Goal: Information Seeking & Learning: Learn about a topic

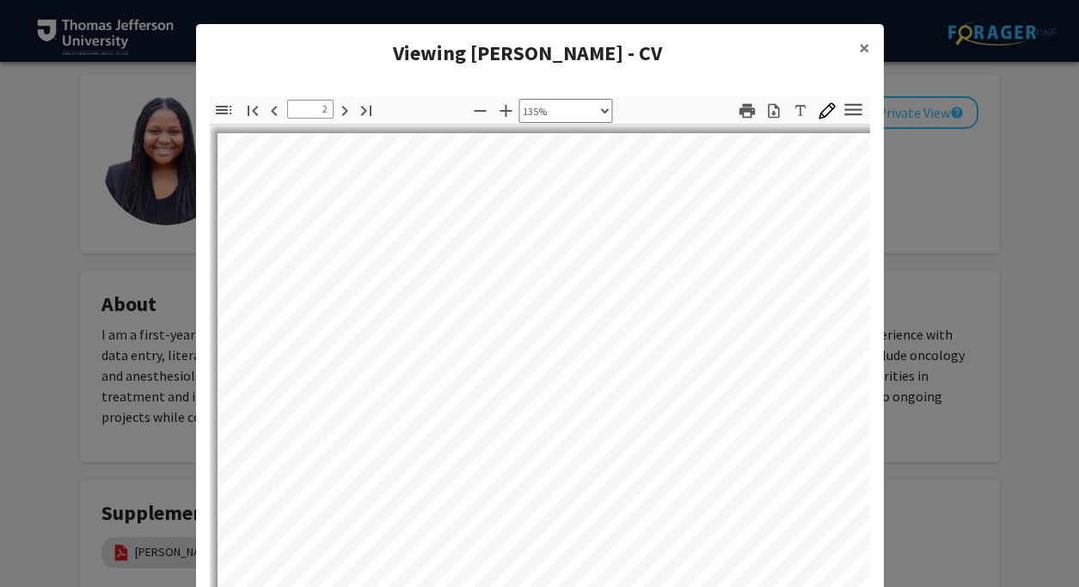
select select "custom"
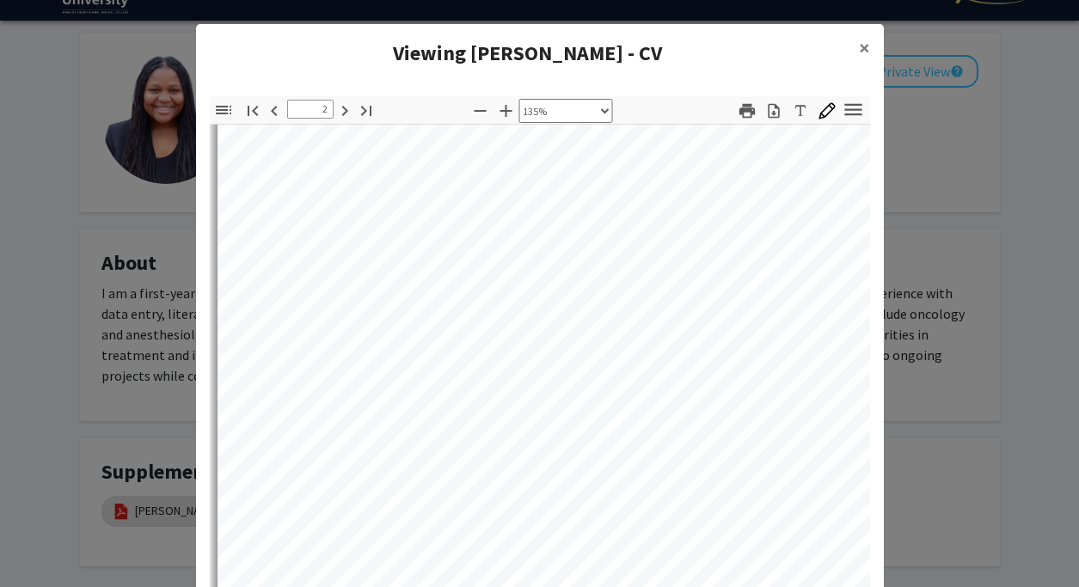
scroll to position [2000, 0]
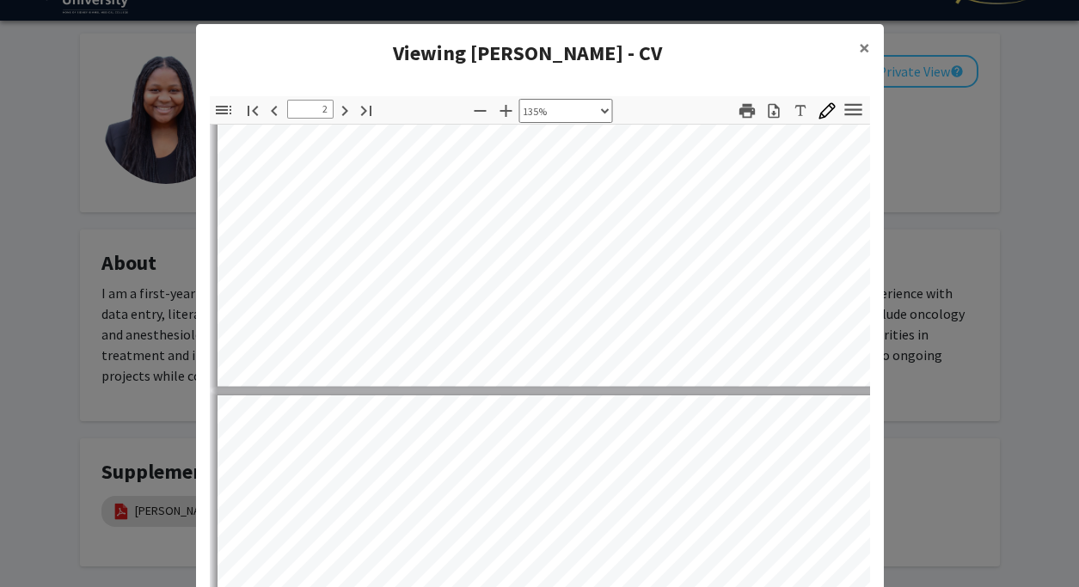
type input "3"
select select "custom"
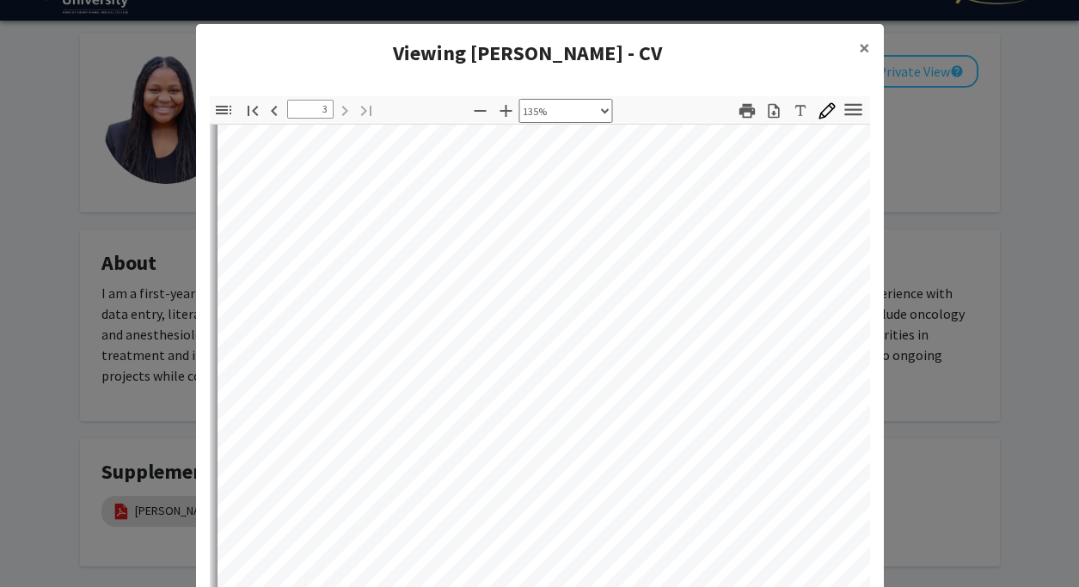
scroll to position [2840, 0]
type input "2"
select select "custom"
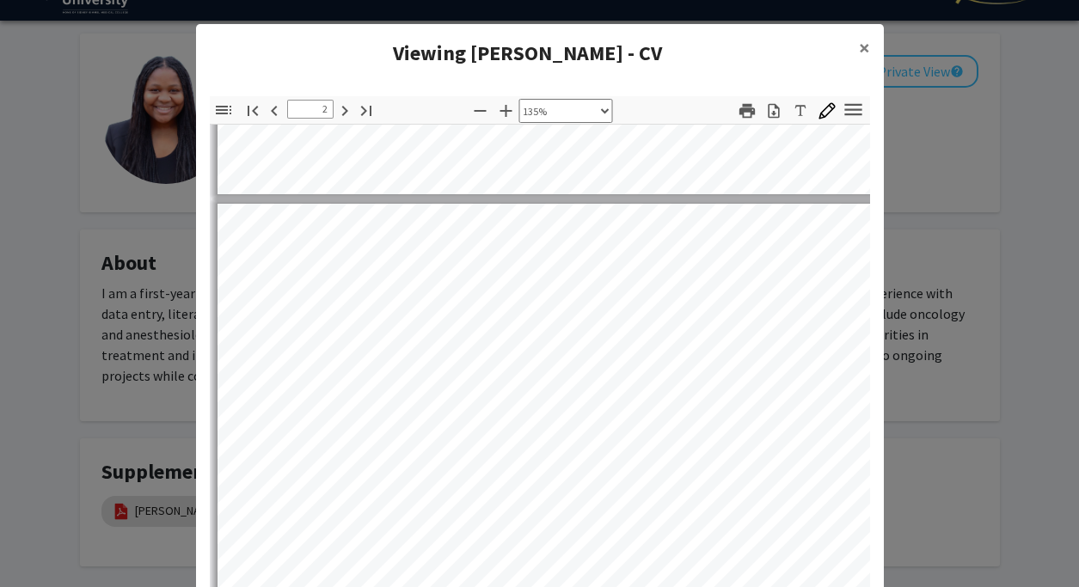
type input "1"
select select "custom"
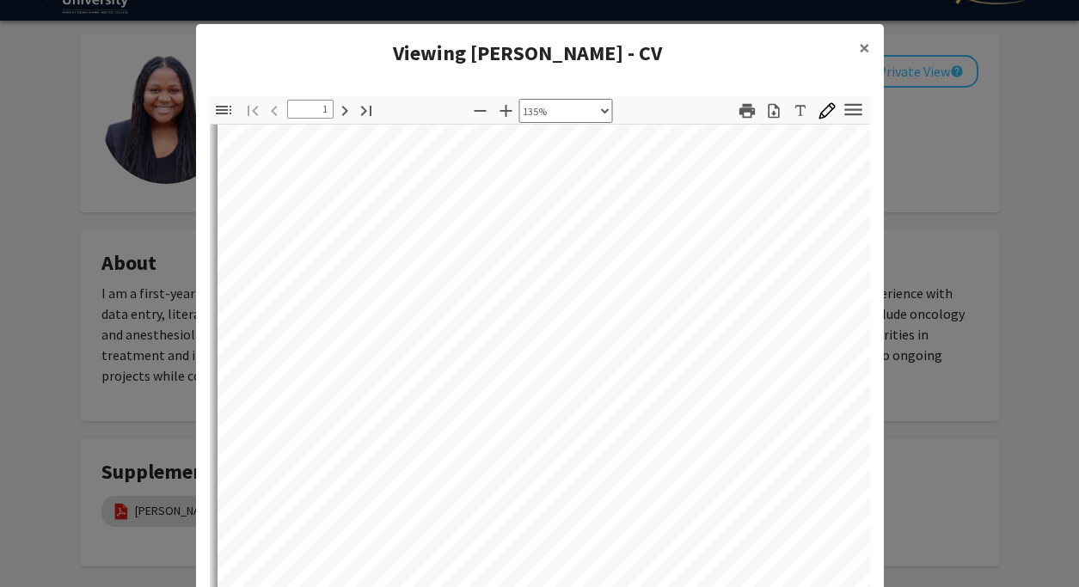
scroll to position [219, 0]
click at [858, 48] on button "×" at bounding box center [864, 48] width 39 height 48
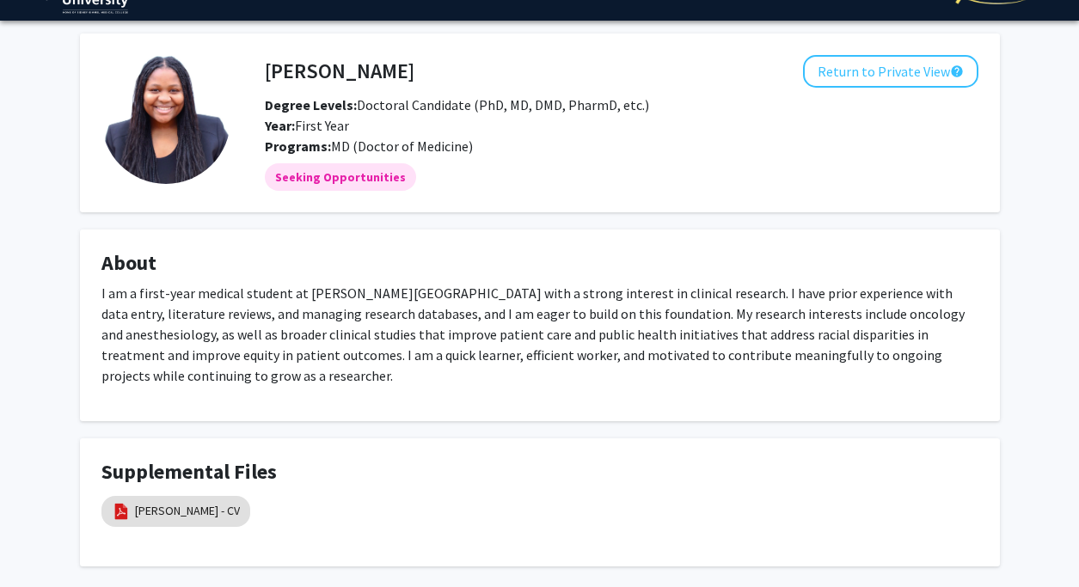
click at [507, 429] on div "[PERSON_NAME] Return to Private View help Degree Levels: Doctoral Candidate (Ph…" at bounding box center [540, 300] width 946 height 533
click at [183, 515] on link "[PERSON_NAME] - CV" at bounding box center [187, 511] width 105 height 18
select select "custom"
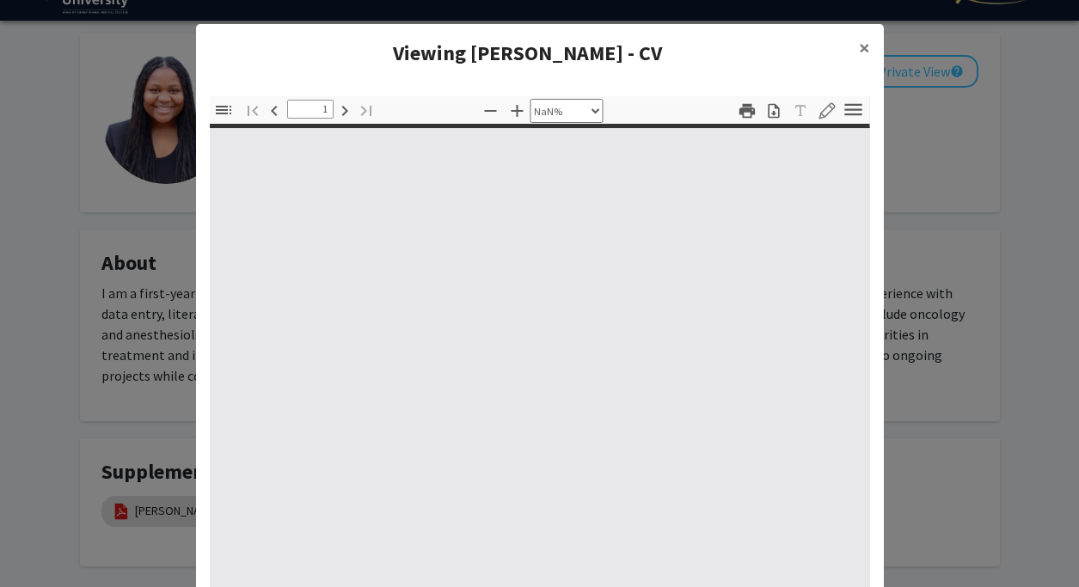
type input "0"
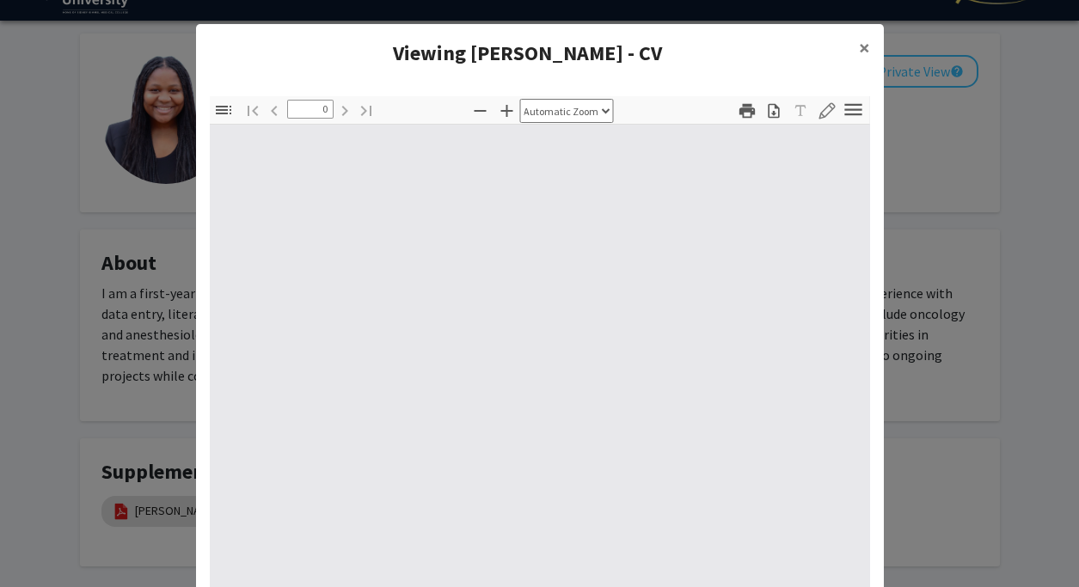
select select "custom"
type input "1"
select select "custom"
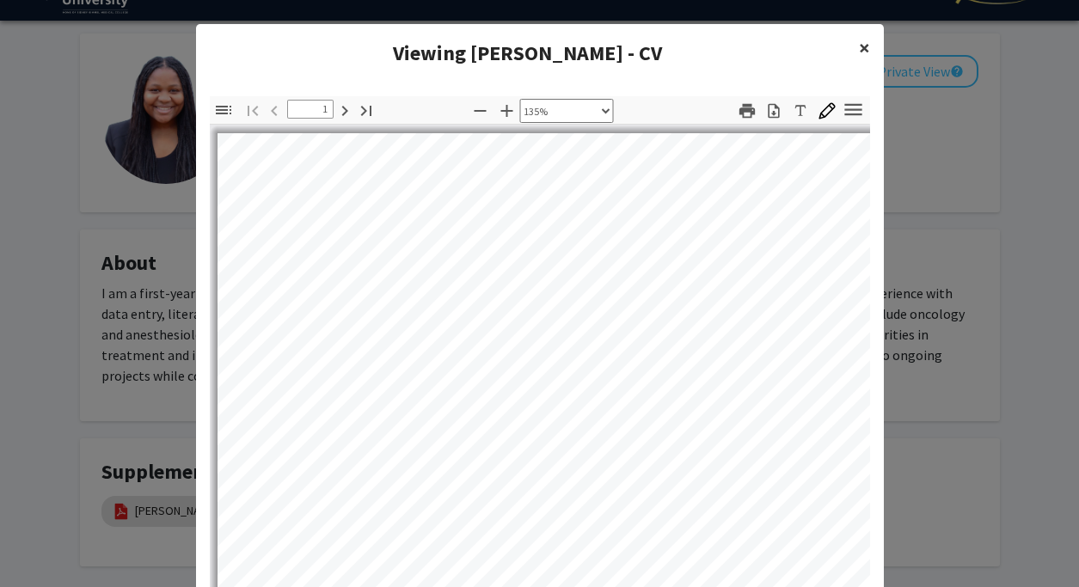
click at [863, 40] on span "×" at bounding box center [864, 47] width 11 height 27
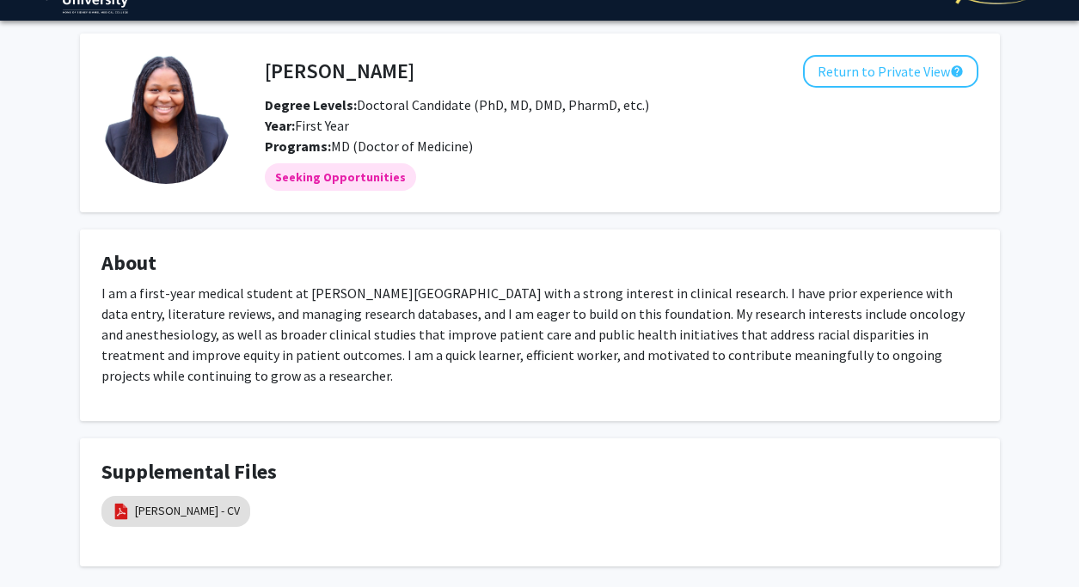
click at [356, 469] on h4 "Supplemental Files" at bounding box center [539, 472] width 877 height 25
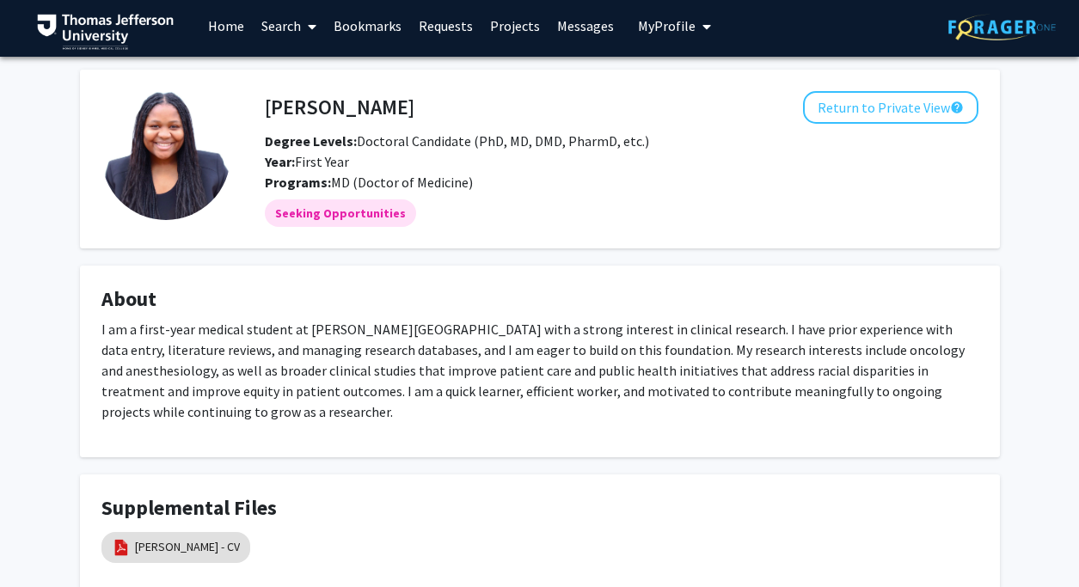
scroll to position [0, 0]
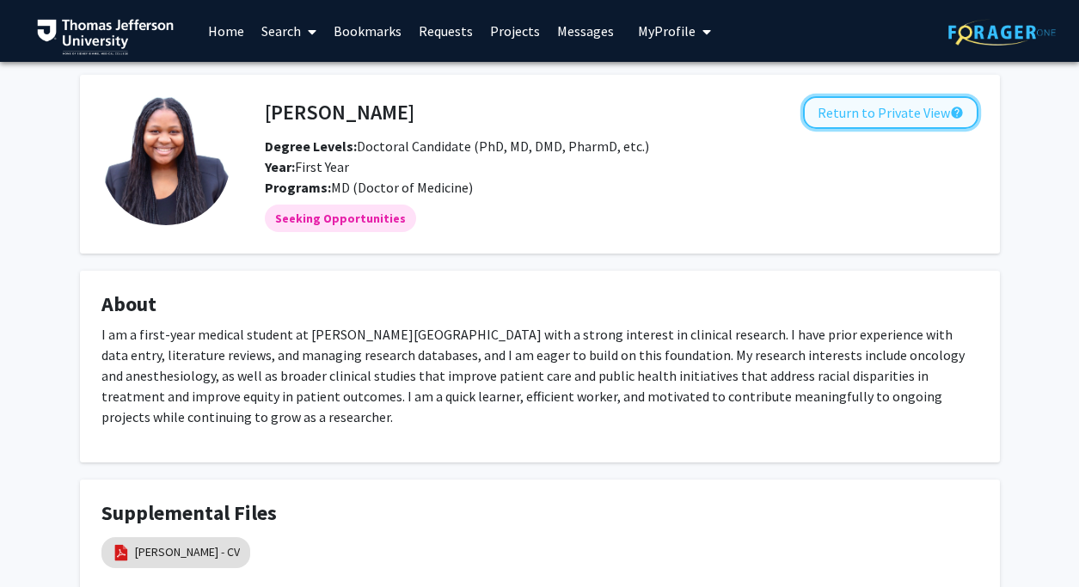
click at [852, 114] on button "Return to Private View help" at bounding box center [890, 112] width 175 height 33
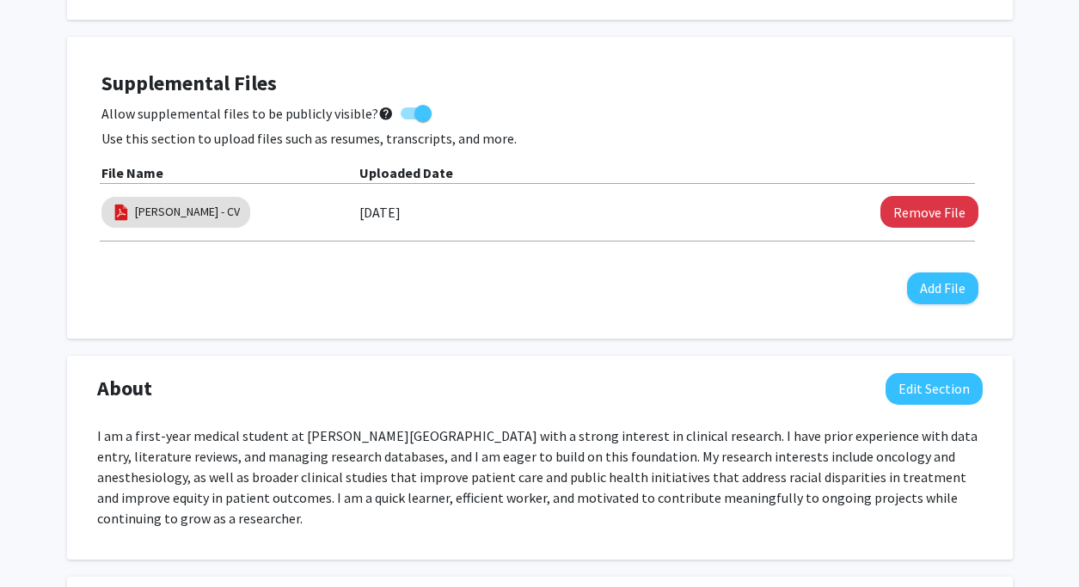
scroll to position [445, 0]
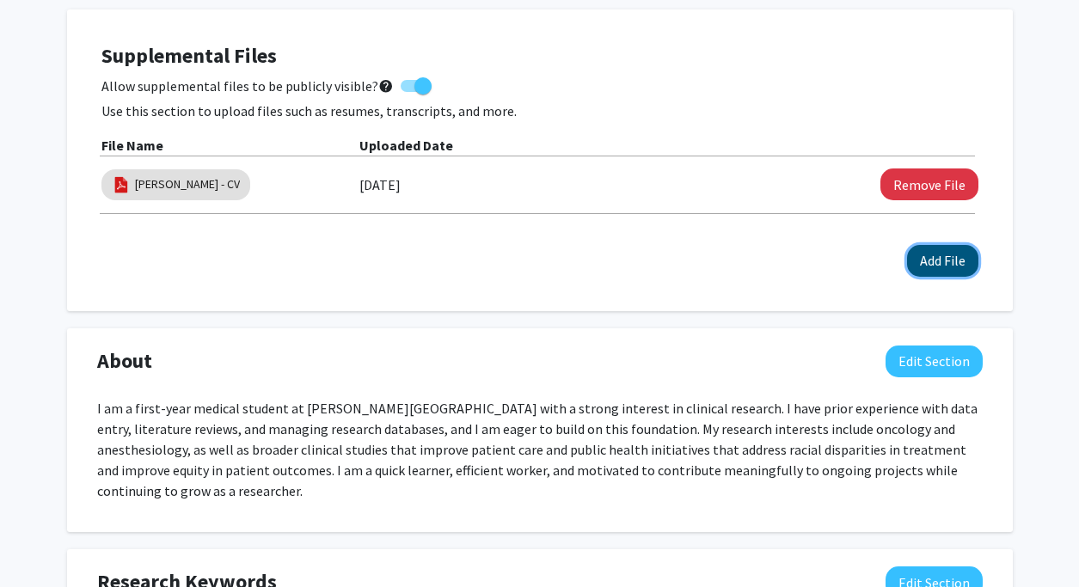
click at [926, 261] on button "Add File" at bounding box center [942, 261] width 71 height 32
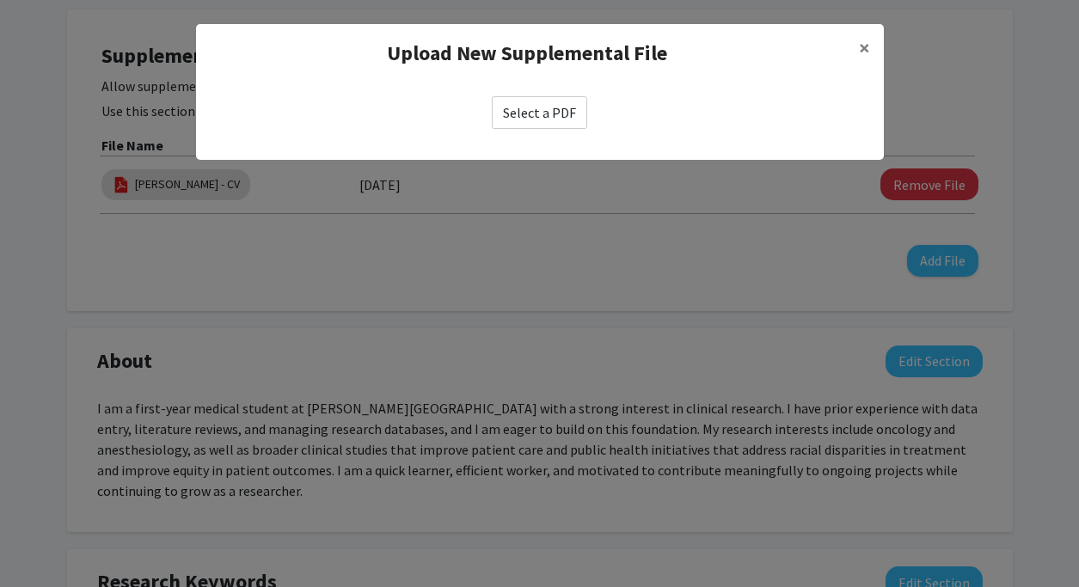
click at [525, 121] on label "Select a PDF" at bounding box center [539, 112] width 95 height 33
click at [0, 0] on input "Select a PDF" at bounding box center [0, 0] width 0 height 0
click at [655, 261] on modal-container "Upload New Supplemental File × Select a PDF" at bounding box center [539, 293] width 1079 height 587
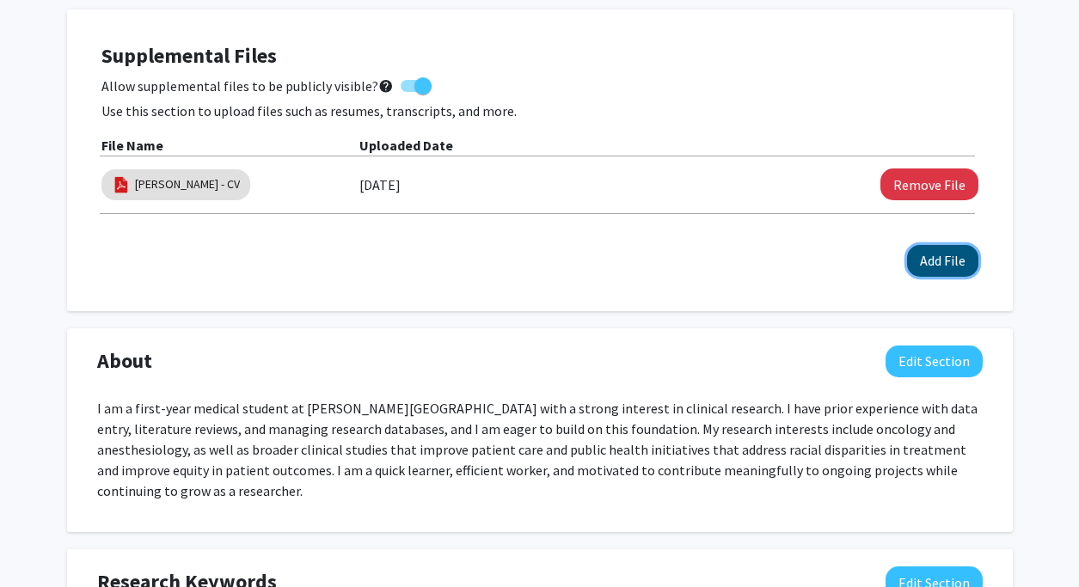
click at [928, 260] on button "Add File" at bounding box center [942, 261] width 71 height 32
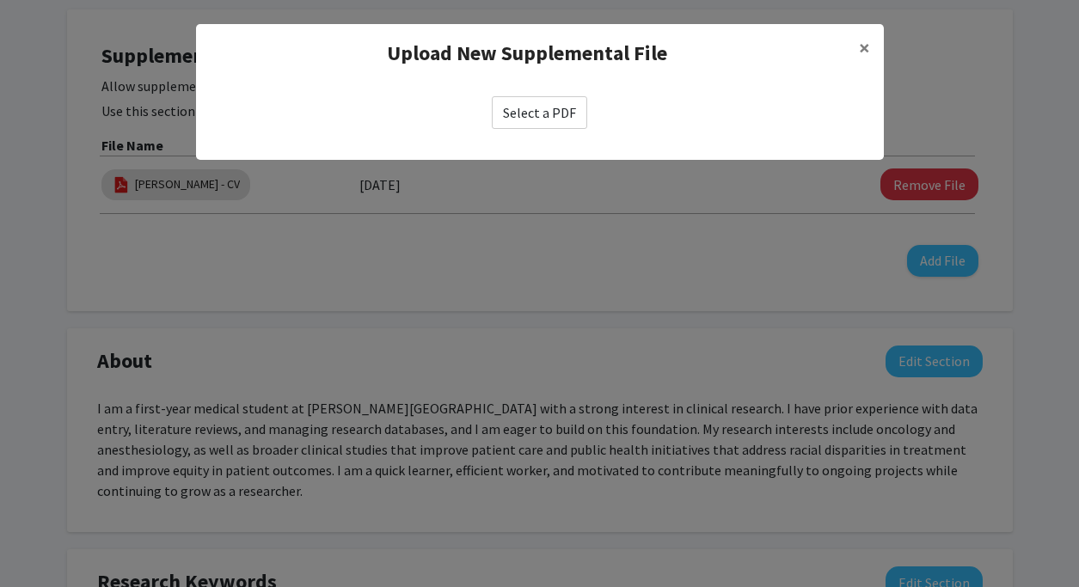
click at [562, 119] on label "Select a PDF" at bounding box center [539, 112] width 95 height 33
click at [0, 0] on input "Select a PDF" at bounding box center [0, 0] width 0 height 0
select select "custom"
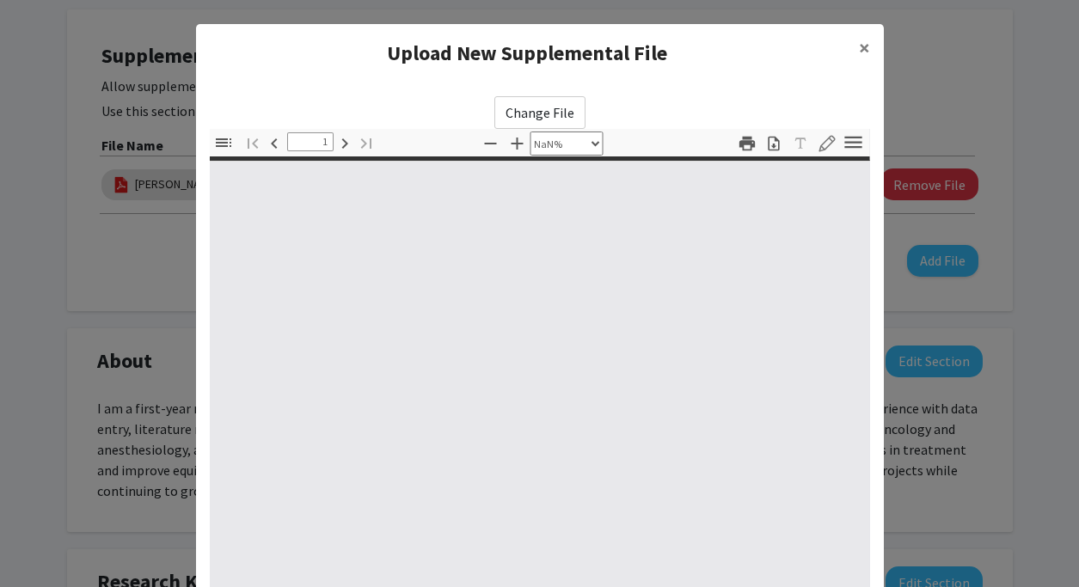
type input "0"
select select "custom"
type input "1"
select select "auto"
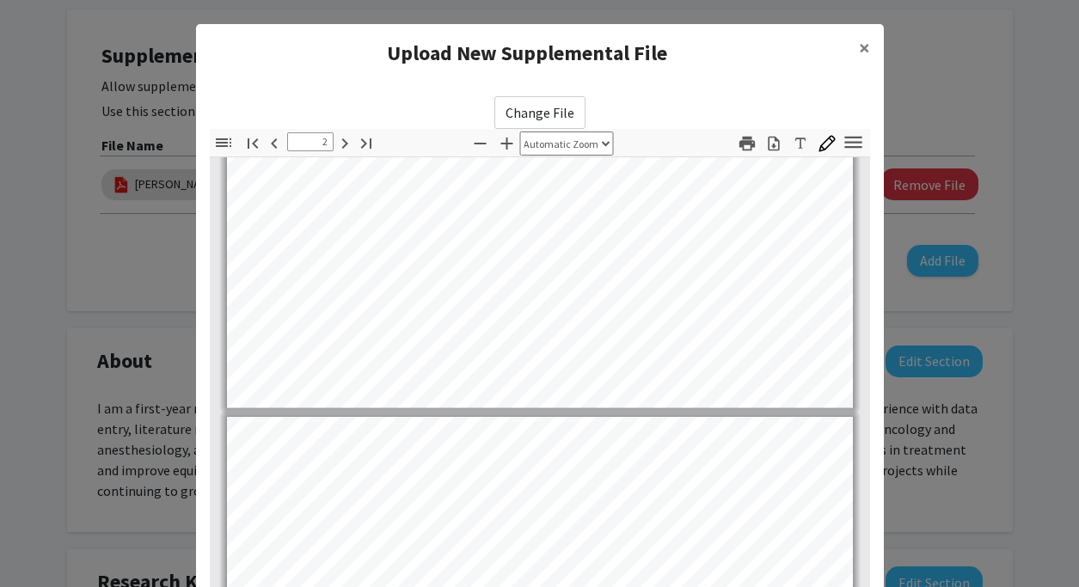
type input "3"
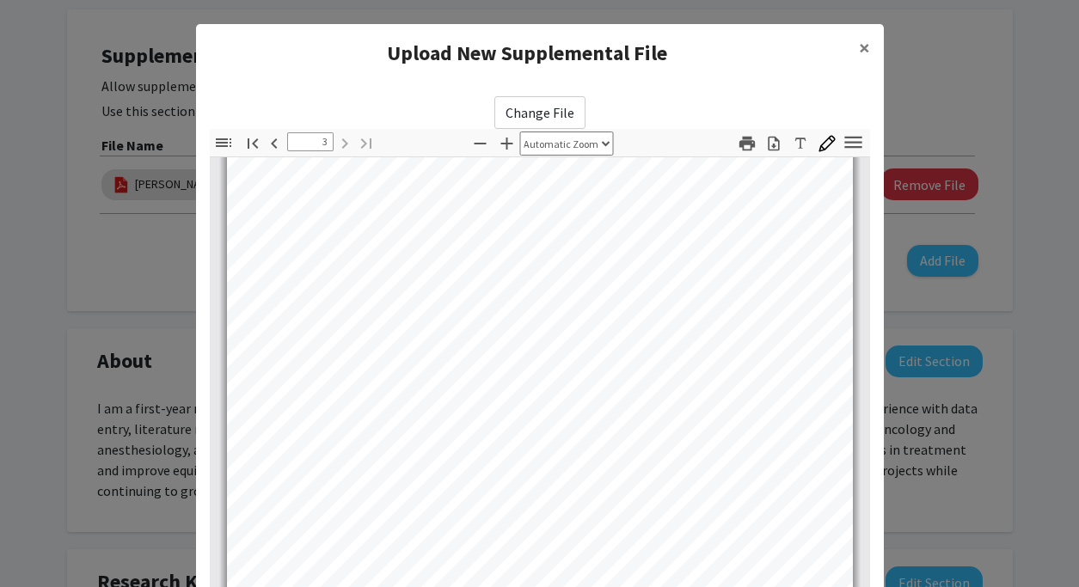
scroll to position [227, 0]
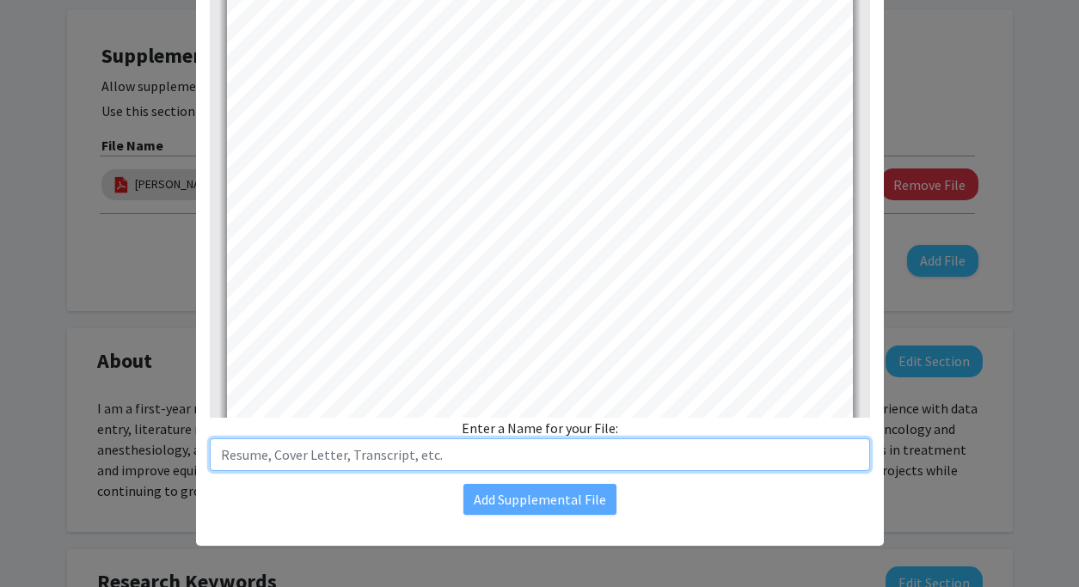
click at [529, 460] on input "text" at bounding box center [540, 455] width 660 height 33
type input "[PERSON_NAME] - CV"
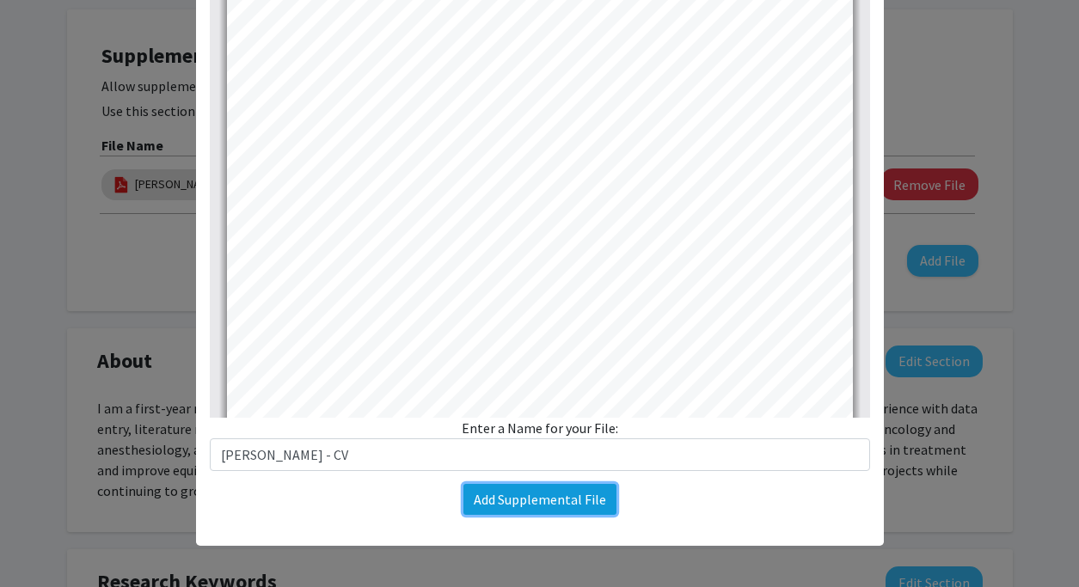
click at [549, 498] on button "Add Supplemental File" at bounding box center [540, 499] width 153 height 31
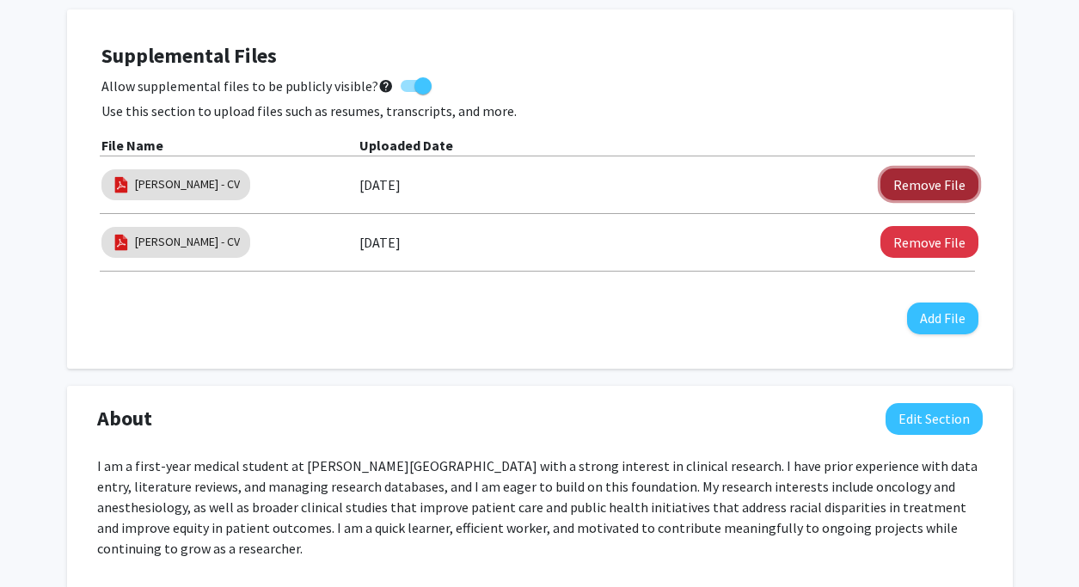
click at [910, 176] on button "Remove File" at bounding box center [930, 185] width 98 height 32
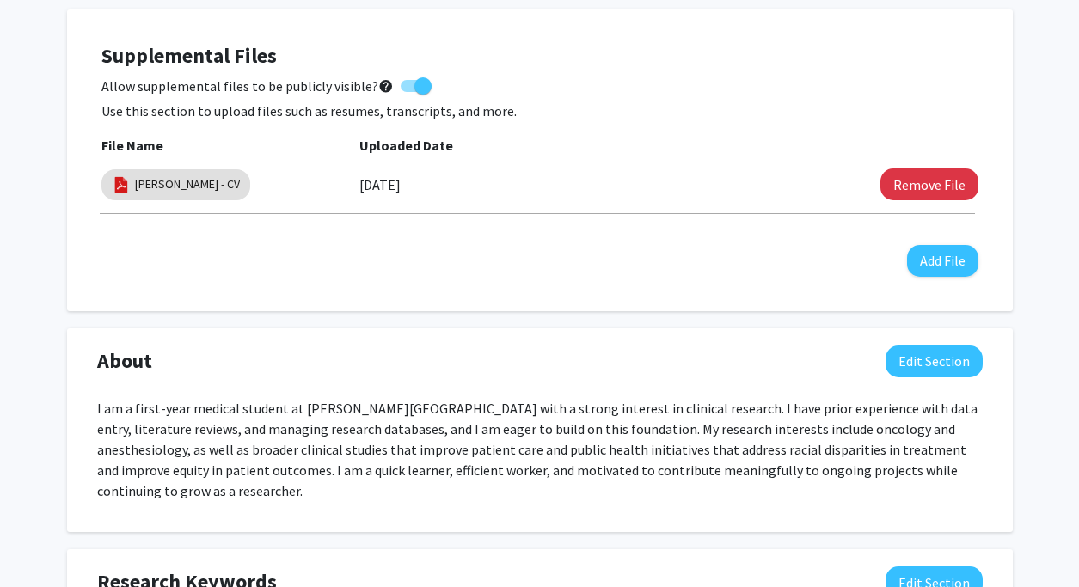
click at [515, 243] on div "Supplemental Files Allow supplemental files to be publicly visible? help Use th…" at bounding box center [539, 160] width 877 height 233
click at [151, 187] on link "[PERSON_NAME] - CV" at bounding box center [187, 184] width 105 height 18
select select "custom"
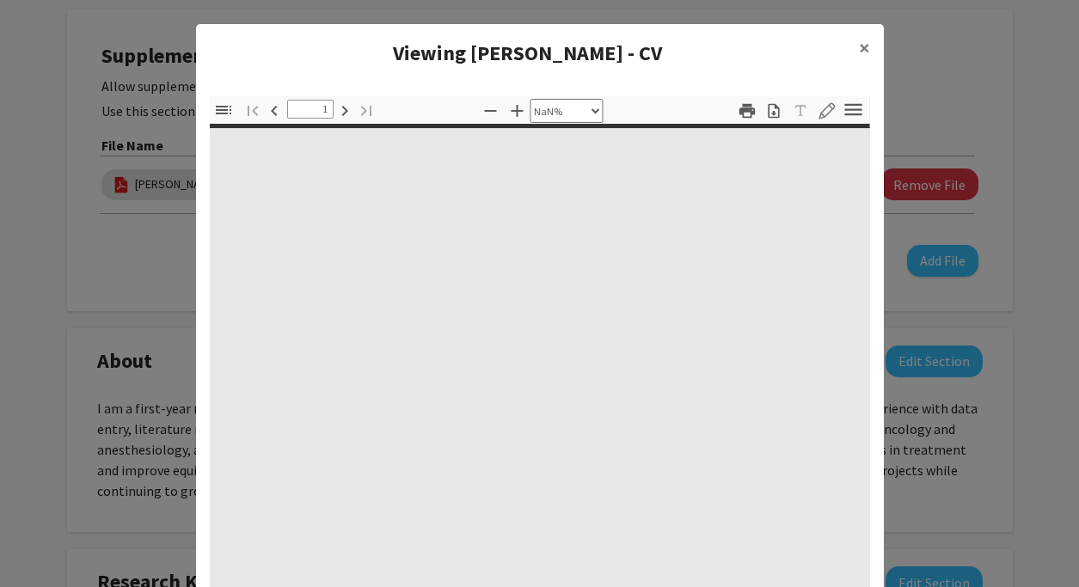
type input "0"
select select "custom"
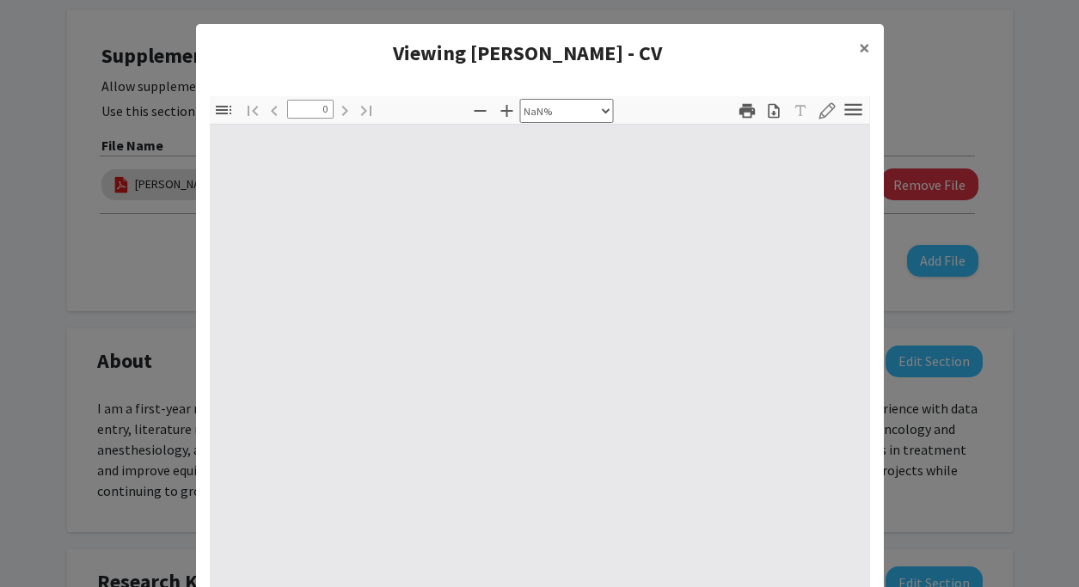
type input "1"
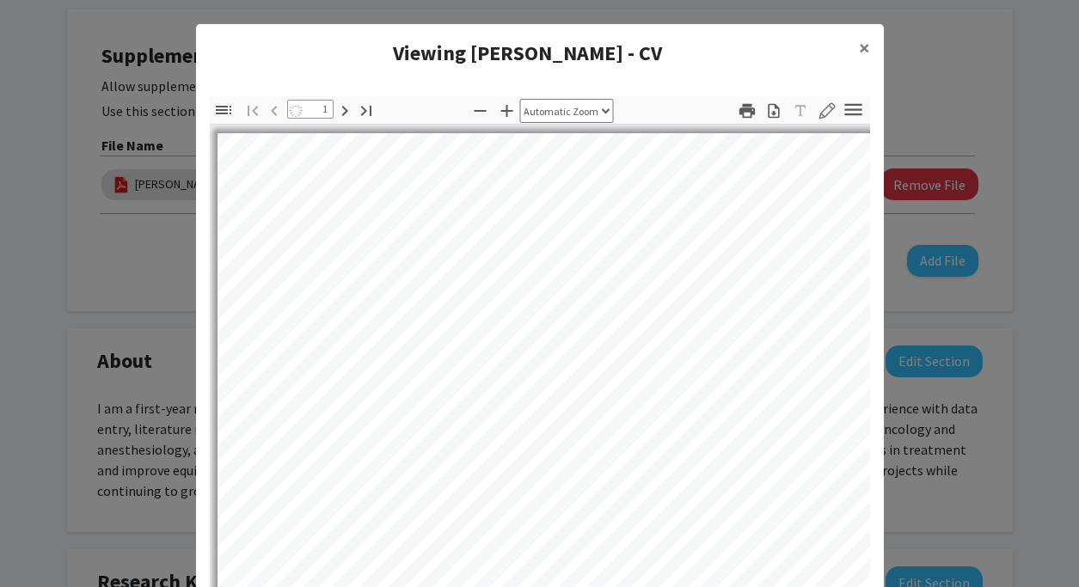
select select "auto"
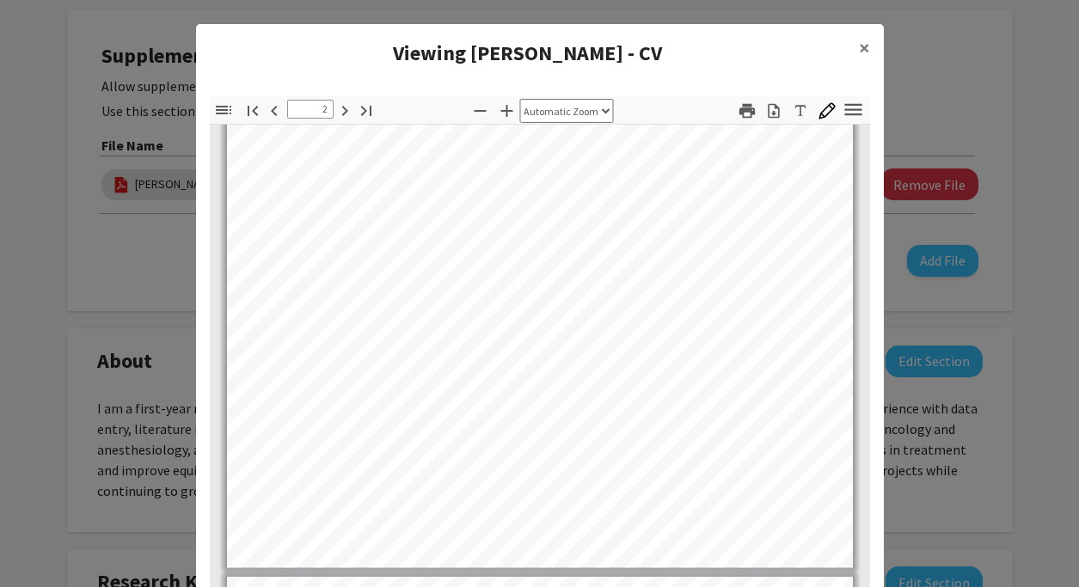
scroll to position [1197, 0]
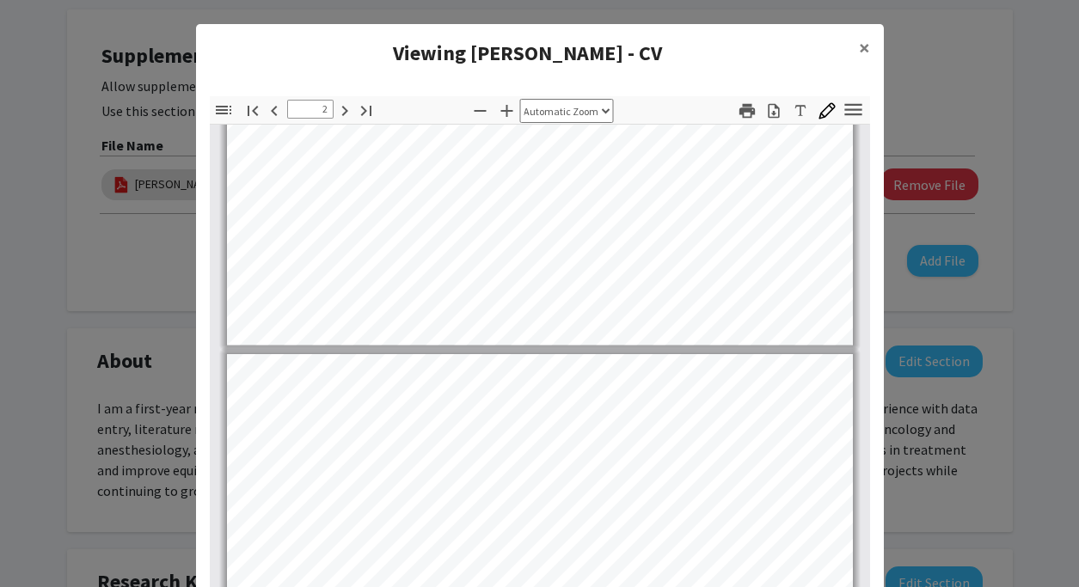
type input "3"
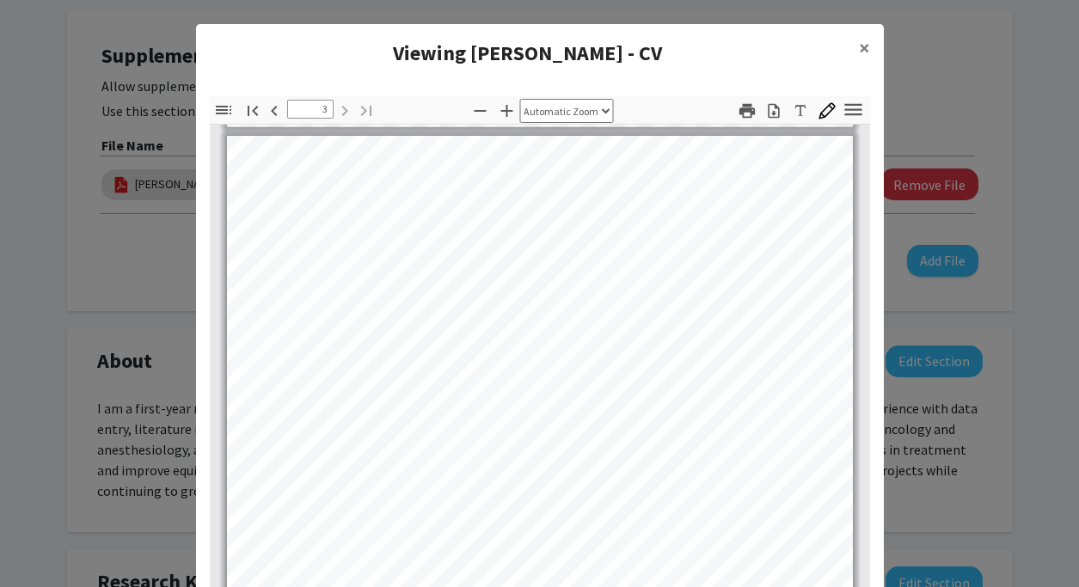
scroll to position [1664, 0]
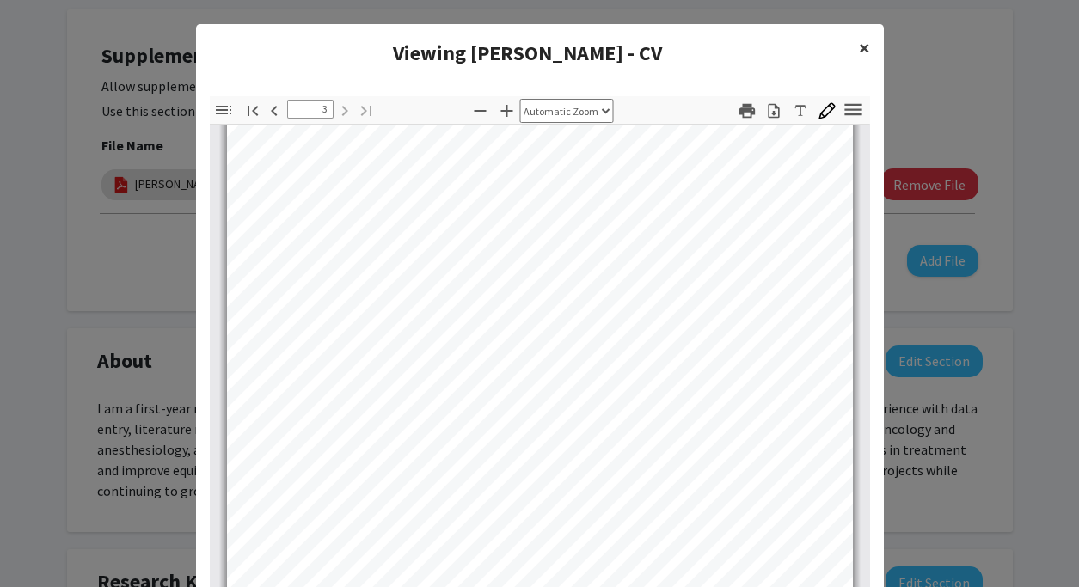
click at [871, 49] on button "×" at bounding box center [864, 48] width 39 height 48
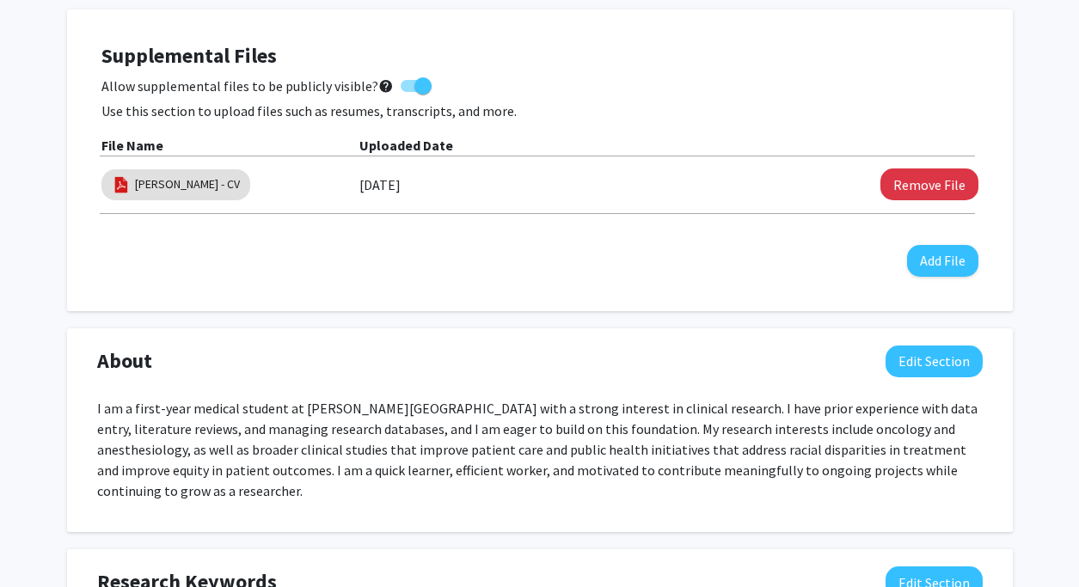
click at [531, 101] on p "Use this section to upload files such as resumes, transcripts, and more." at bounding box center [539, 111] width 877 height 21
click at [179, 183] on link "[PERSON_NAME] - CV" at bounding box center [187, 184] width 105 height 18
select select "custom"
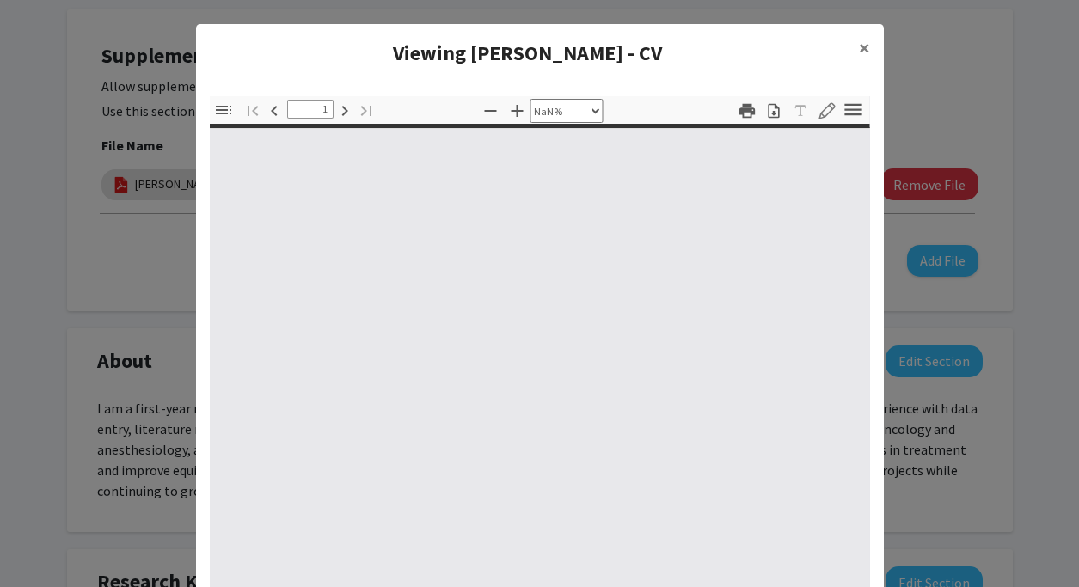
type input "0"
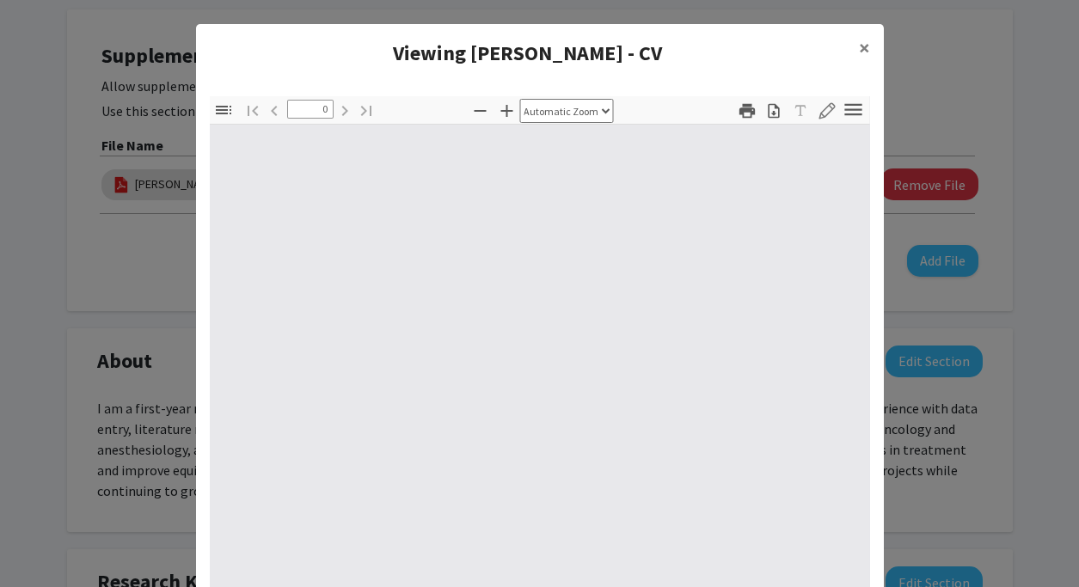
select select "custom"
type input "1"
select select "auto"
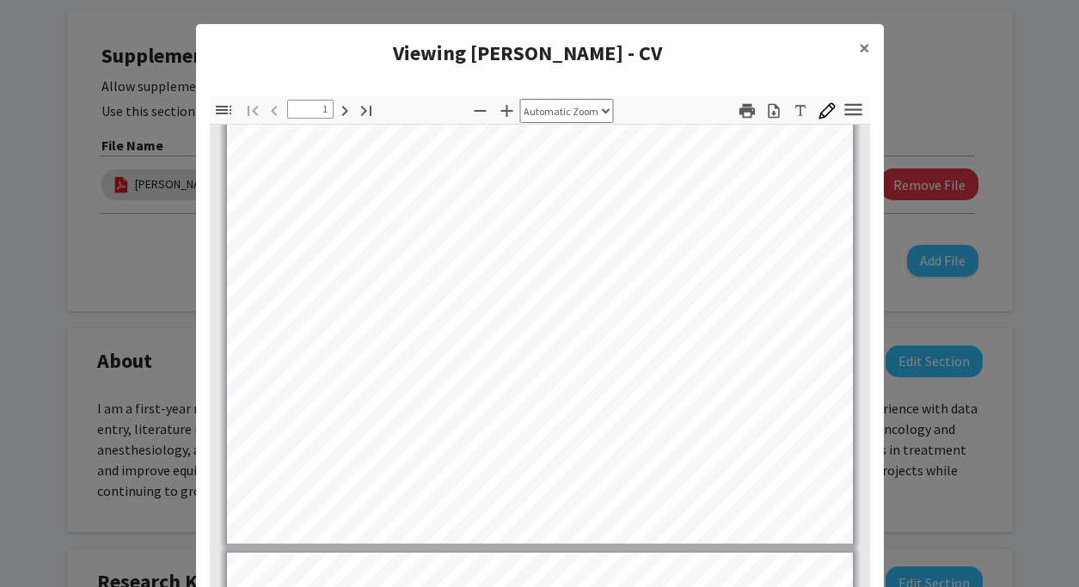
scroll to position [404, 0]
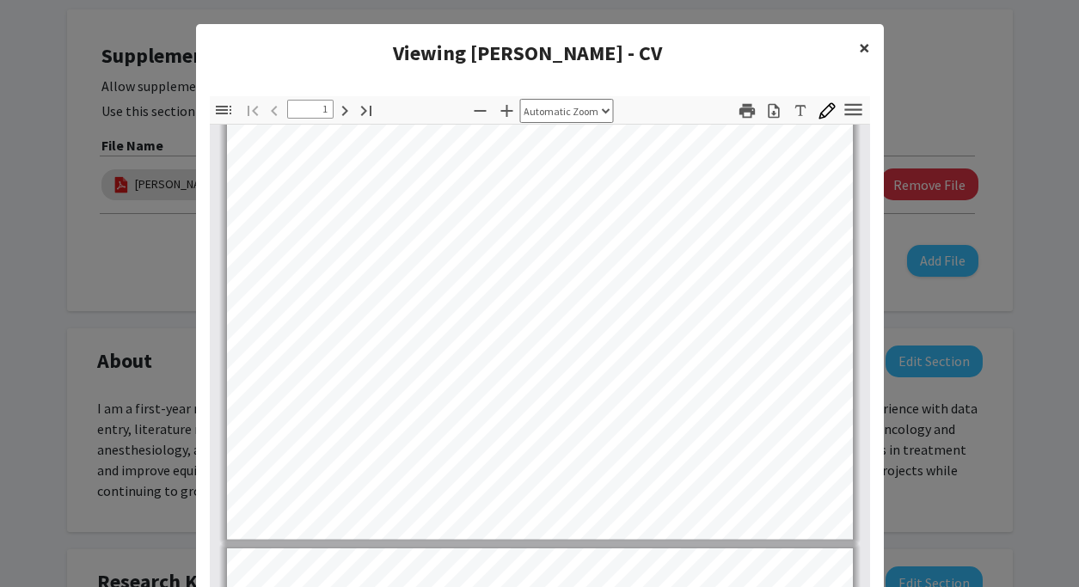
click at [866, 43] on span "×" at bounding box center [864, 47] width 11 height 27
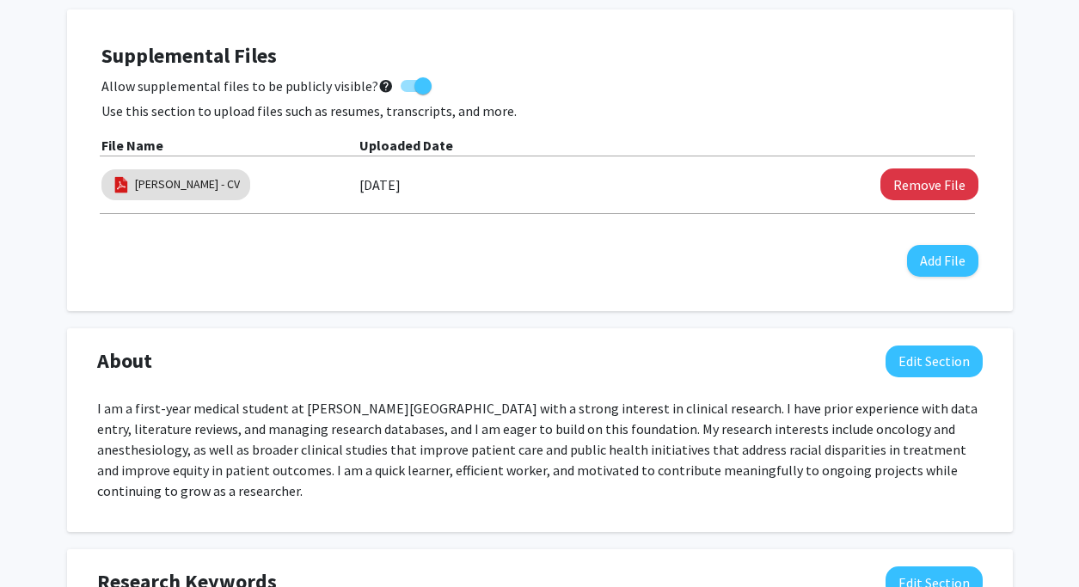
click at [697, 122] on div "Supplemental Files Allow supplemental files to be publicly visible? help Use th…" at bounding box center [539, 160] width 877 height 233
click at [766, 89] on div "Allow supplemental files to be publicly visible? help" at bounding box center [539, 86] width 877 height 21
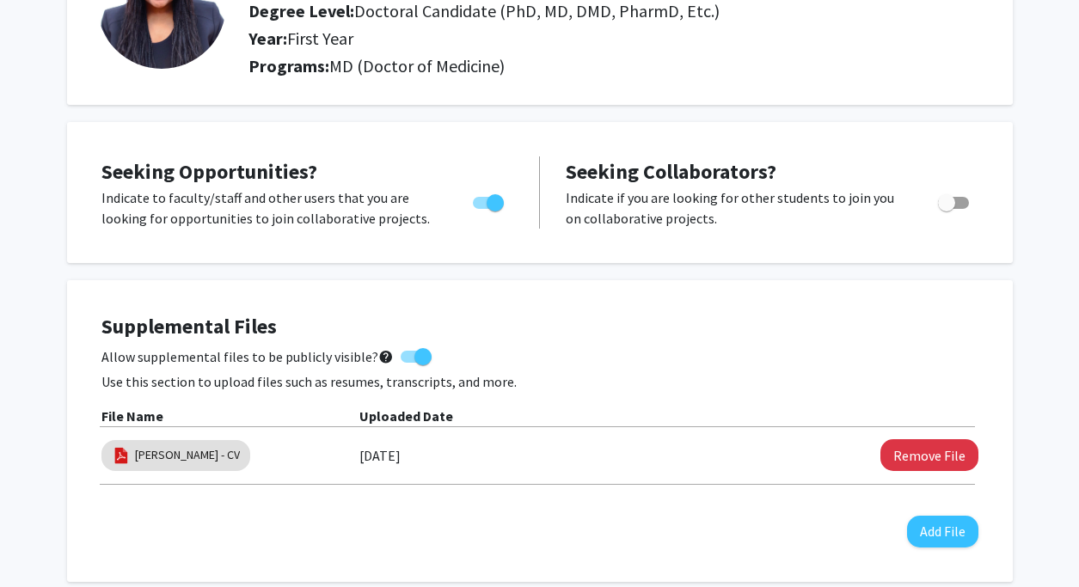
scroll to position [171, 0]
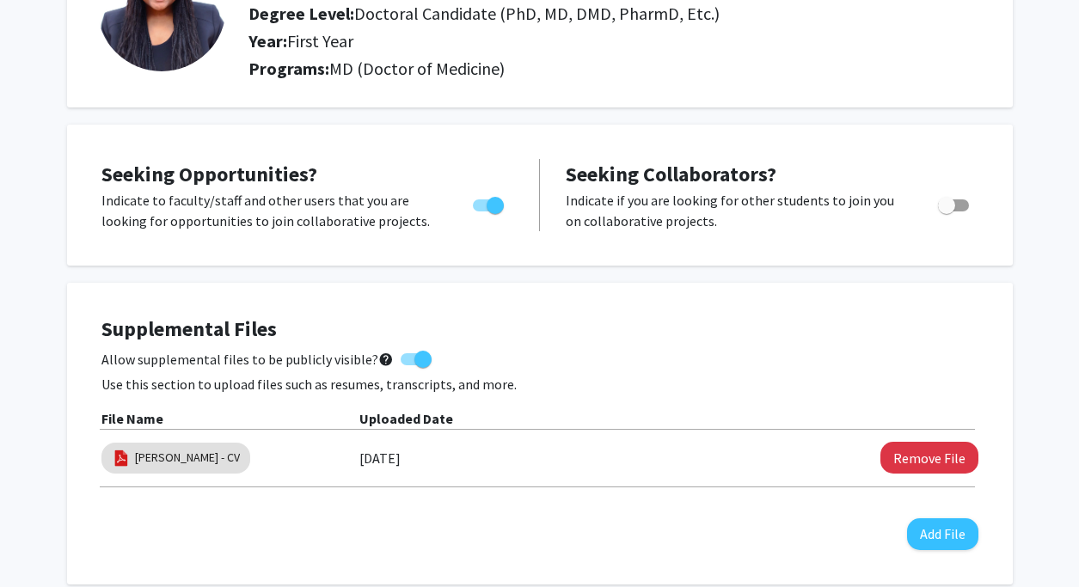
click at [607, 306] on div "Supplemental Files Allow supplemental files to be publicly visible? help Use th…" at bounding box center [540, 433] width 912 height 267
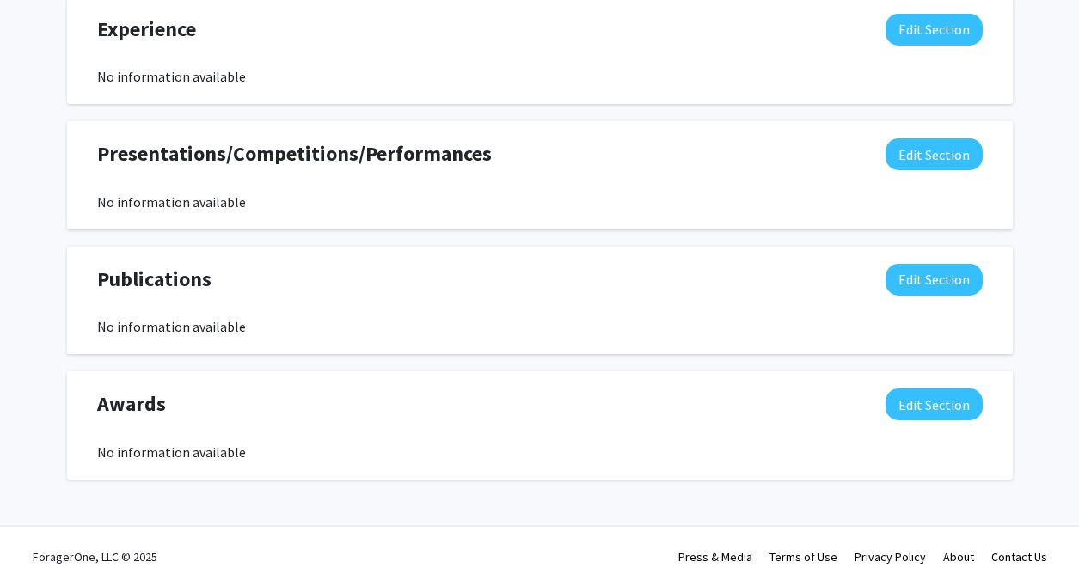
scroll to position [0, 0]
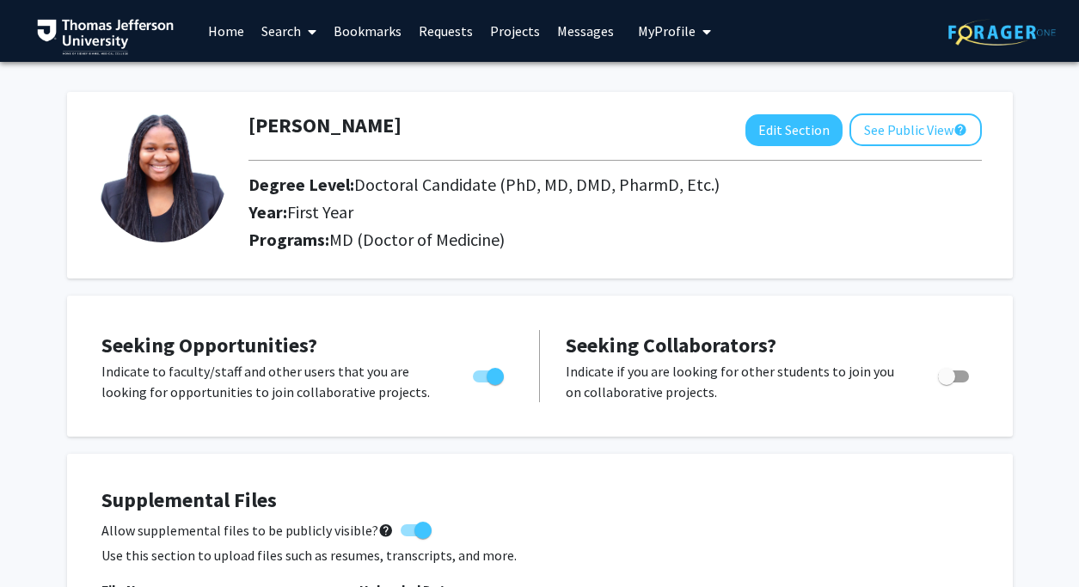
click at [447, 33] on link "Requests" at bounding box center [445, 31] width 71 height 60
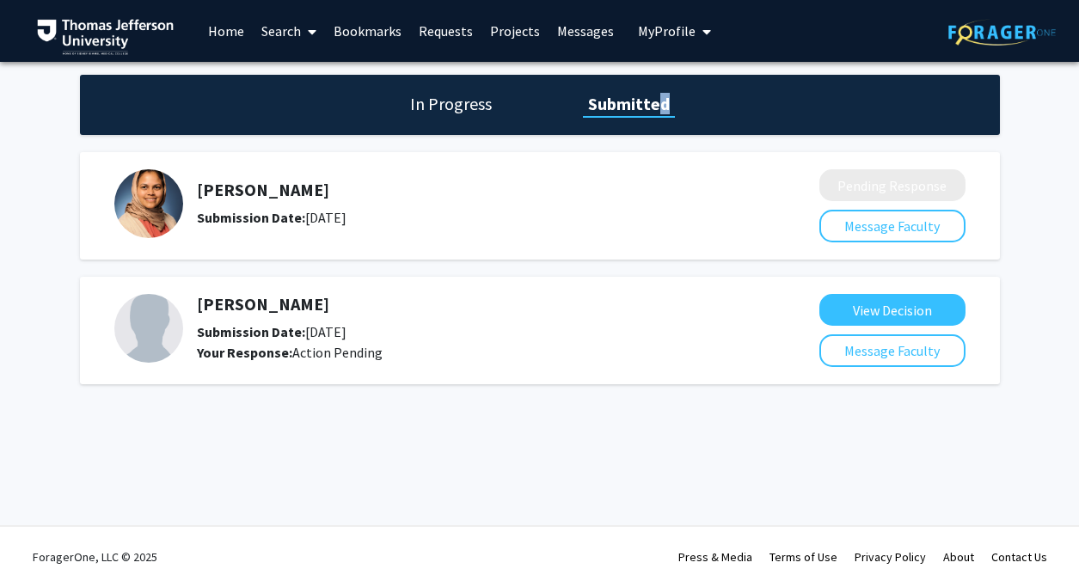
click at [654, 114] on h1 "Submitted" at bounding box center [629, 104] width 92 height 24
click at [751, 132] on div "In Progress Submitted" at bounding box center [540, 105] width 920 height 60
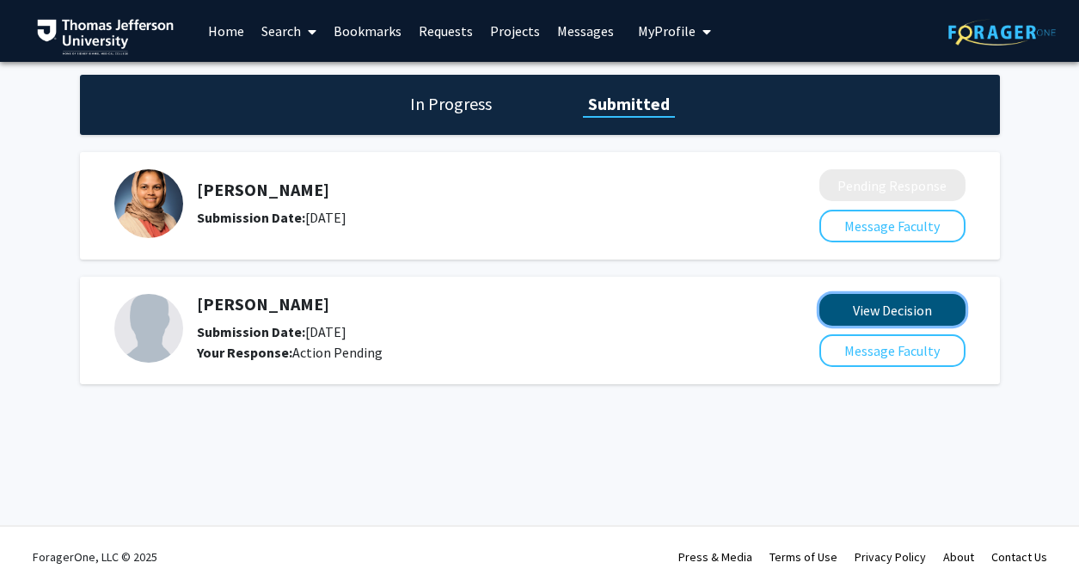
click at [829, 315] on button "View Decision" at bounding box center [893, 310] width 146 height 32
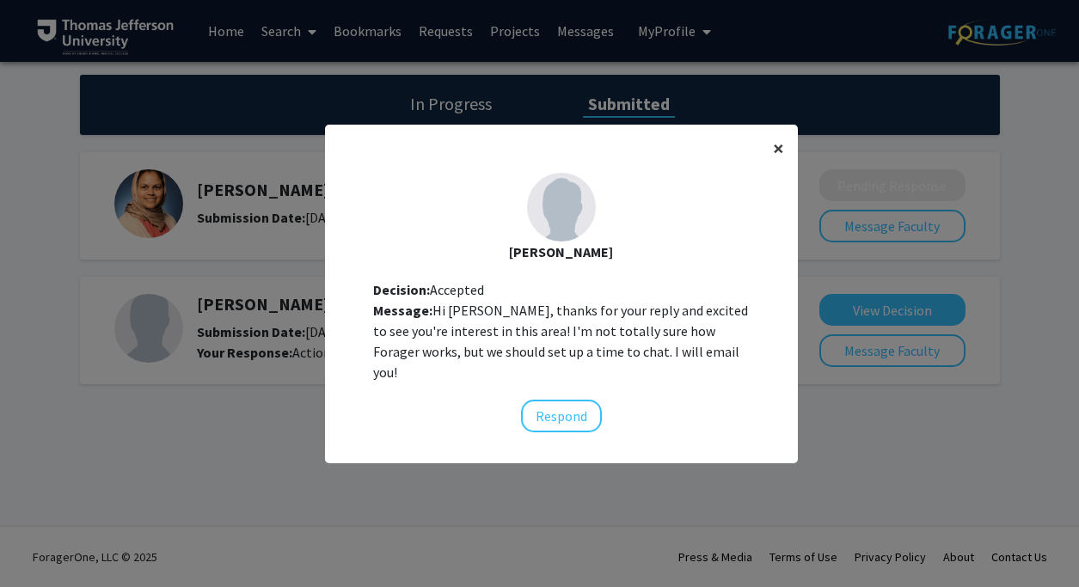
click at [774, 156] on span "×" at bounding box center [778, 148] width 11 height 27
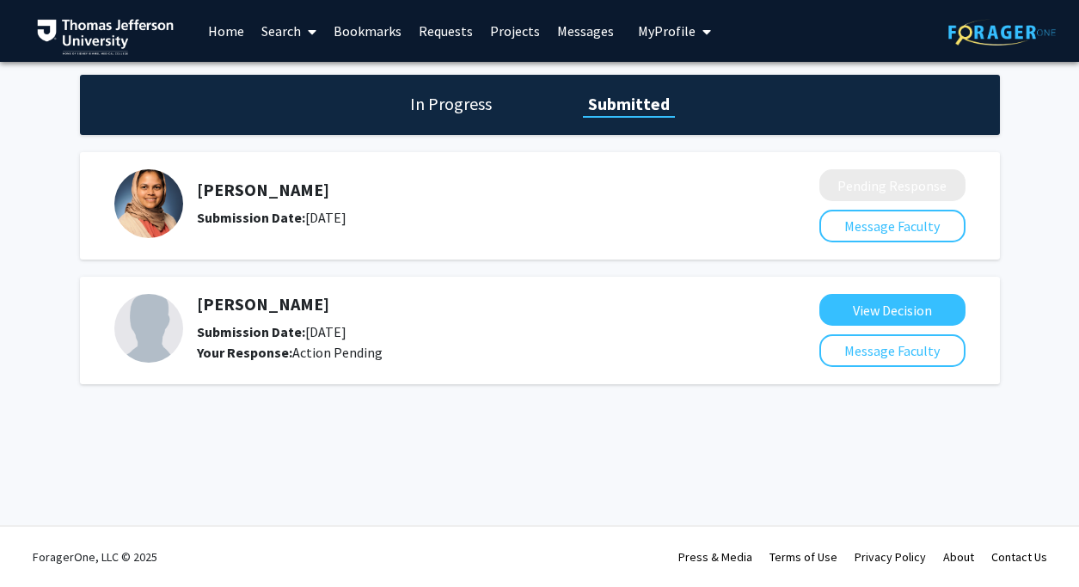
click at [625, 307] on h5 "[PERSON_NAME]" at bounding box center [462, 304] width 531 height 21
click at [245, 27] on link "Home" at bounding box center [226, 31] width 53 height 60
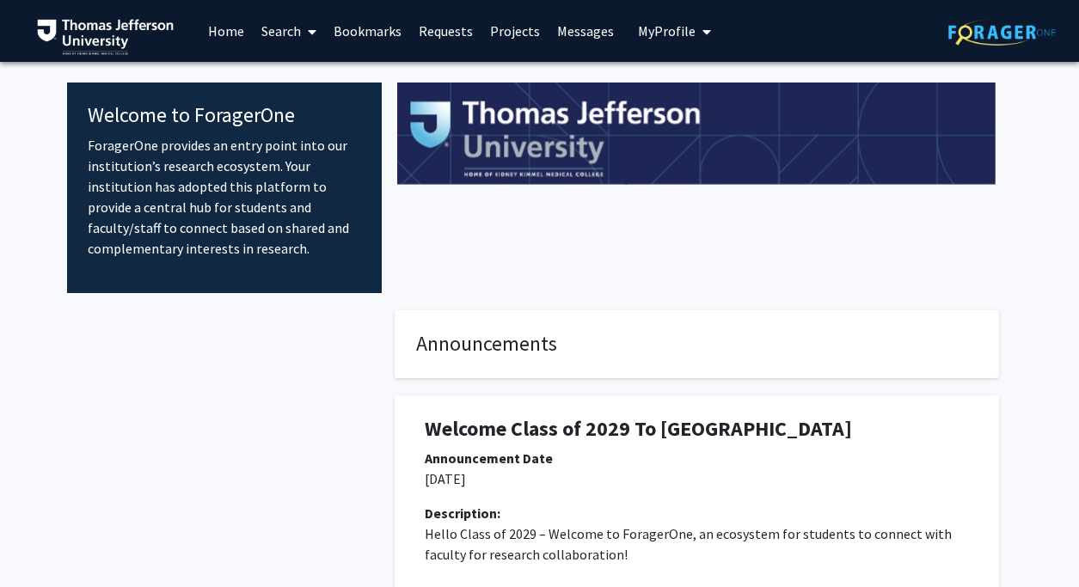
click at [337, 34] on link "Bookmarks" at bounding box center [367, 31] width 85 height 60
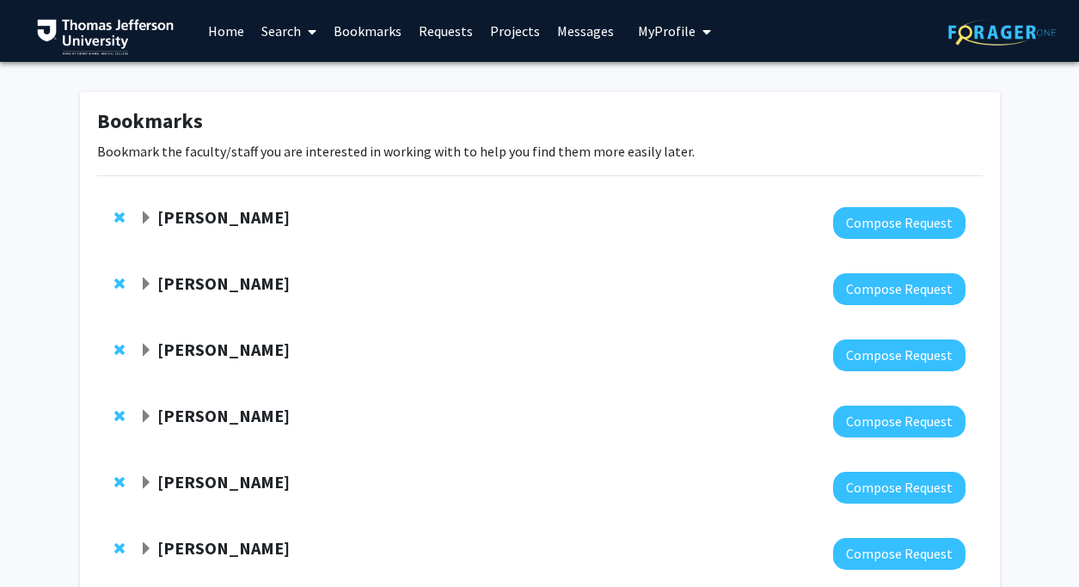
scroll to position [306, 0]
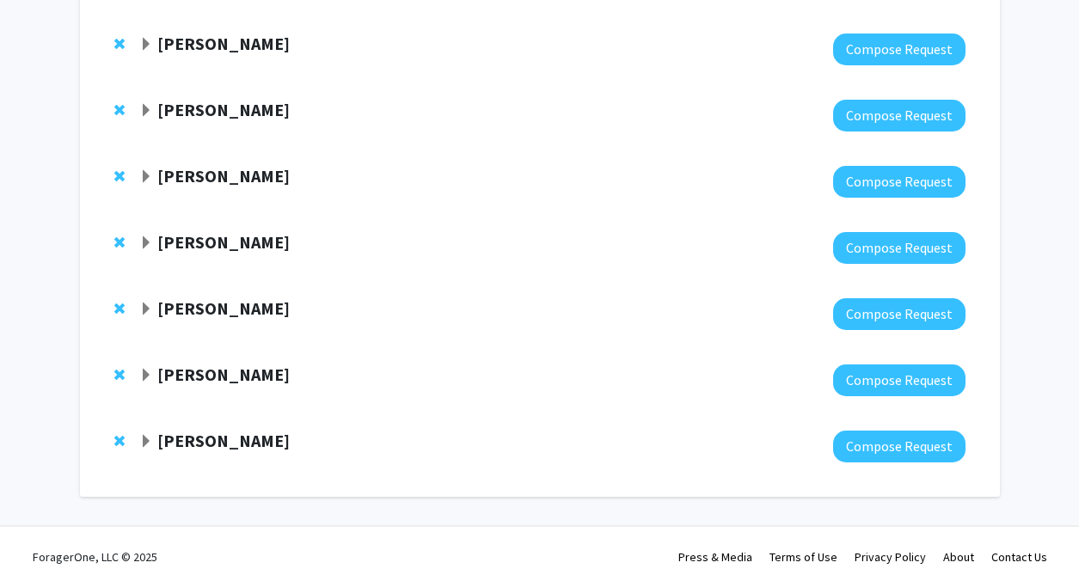
click at [140, 440] on span "Expand Elena Blanco-Suarez Bookmark" at bounding box center [146, 442] width 14 height 14
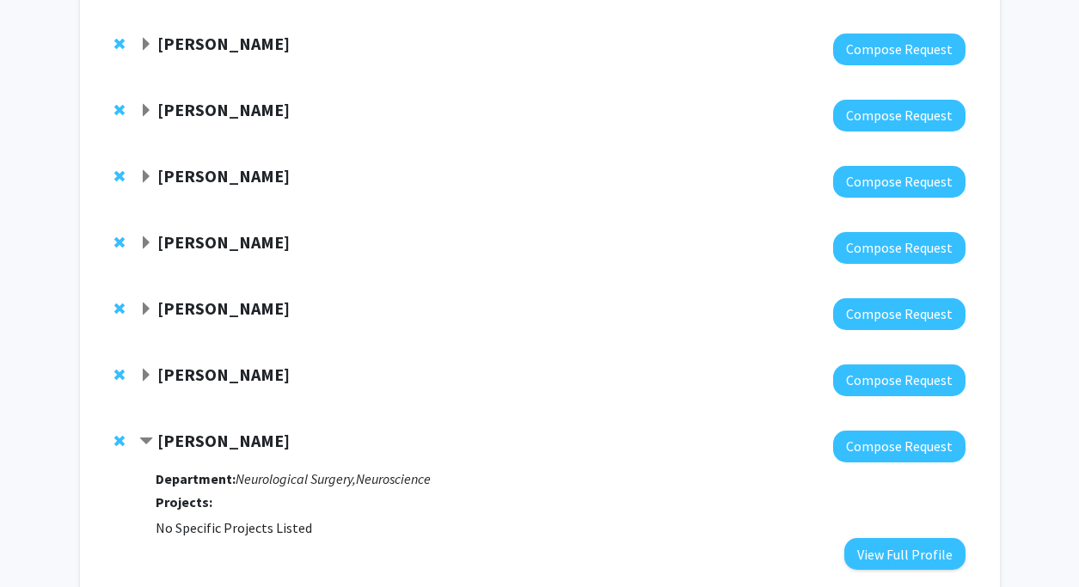
scroll to position [414, 0]
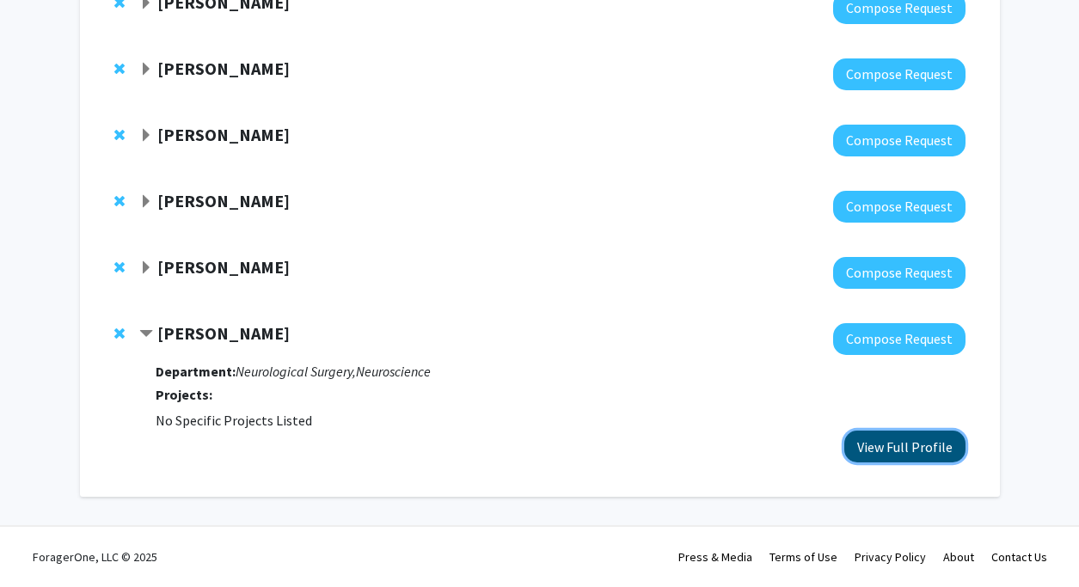
click at [865, 449] on button "View Full Profile" at bounding box center [904, 447] width 121 height 32
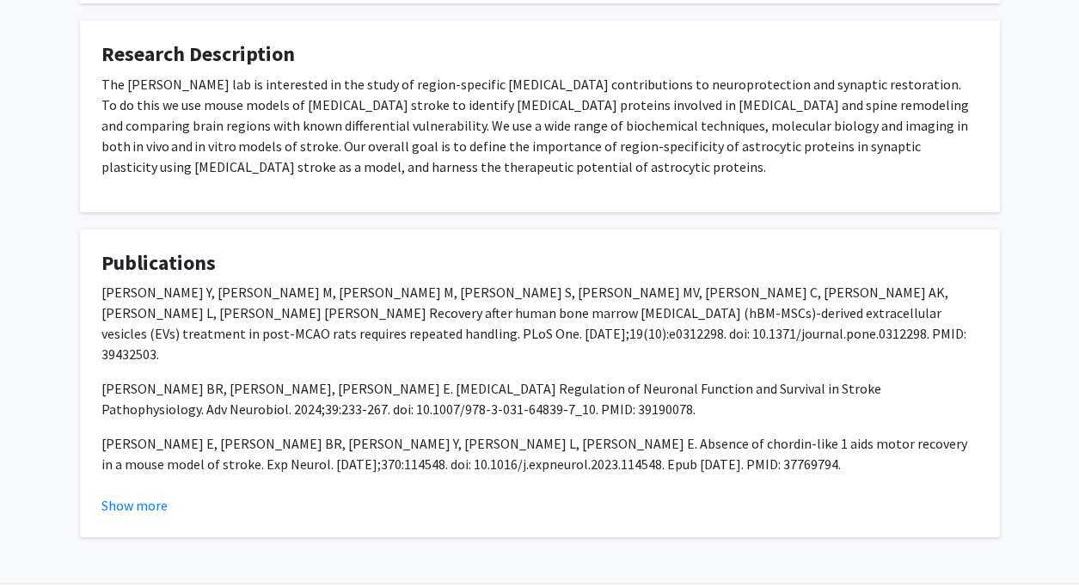
scroll to position [561, 0]
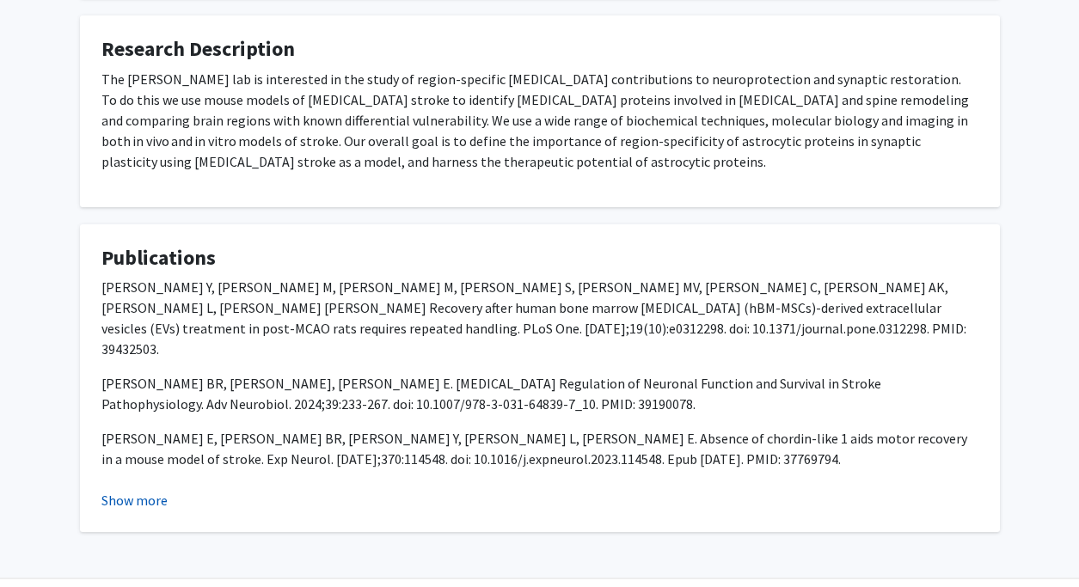
click at [156, 502] on button "Show more" at bounding box center [134, 500] width 66 height 21
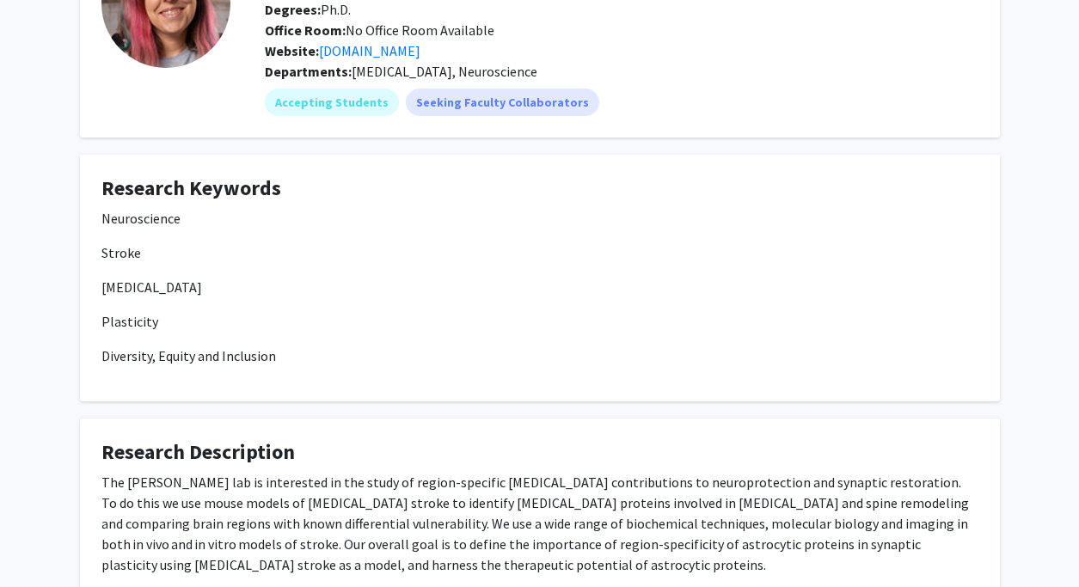
scroll to position [0, 0]
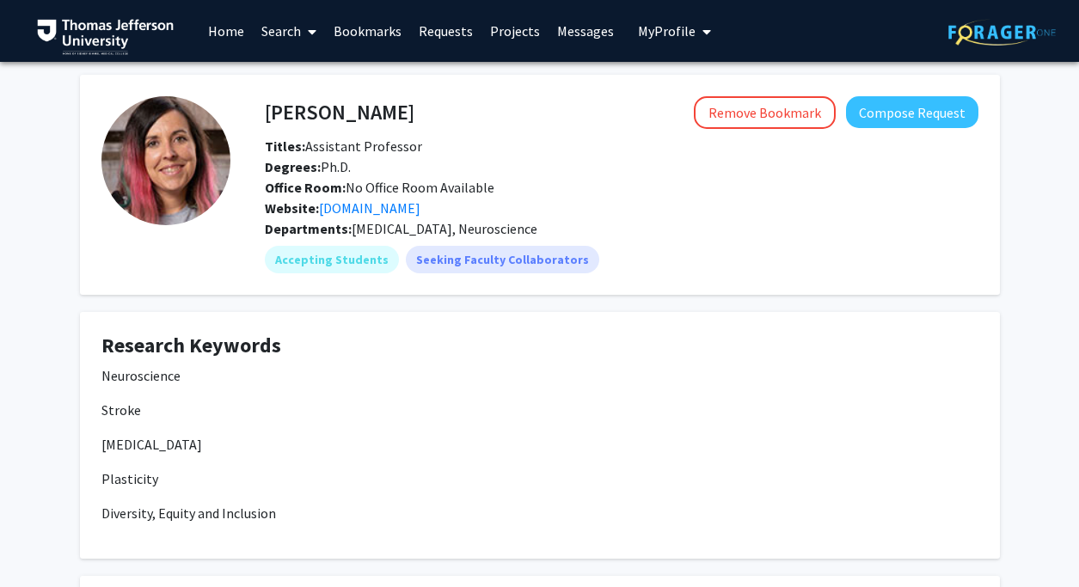
click at [350, 31] on link "Bookmarks" at bounding box center [367, 31] width 85 height 60
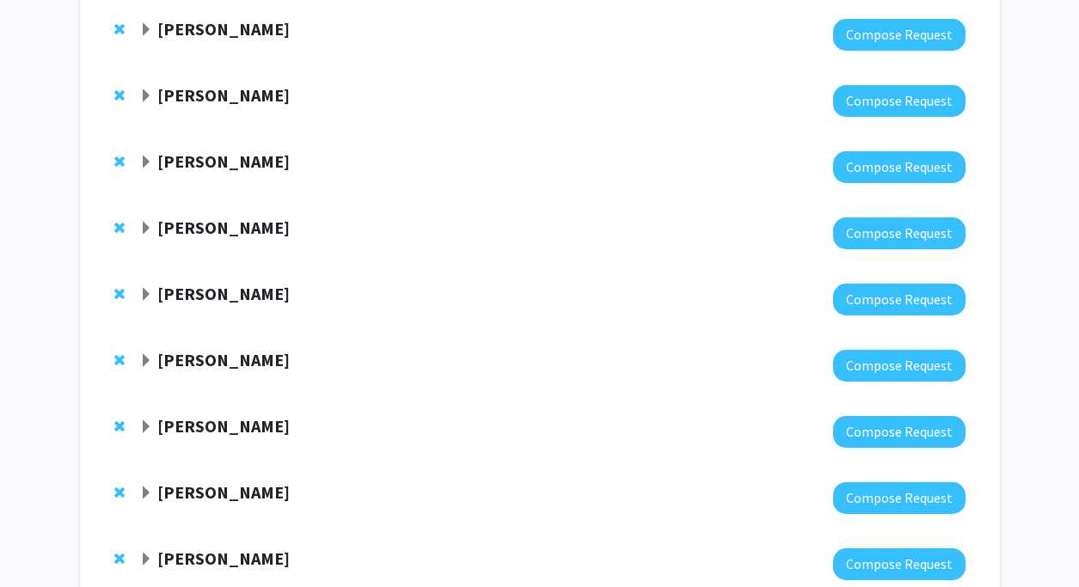
scroll to position [306, 0]
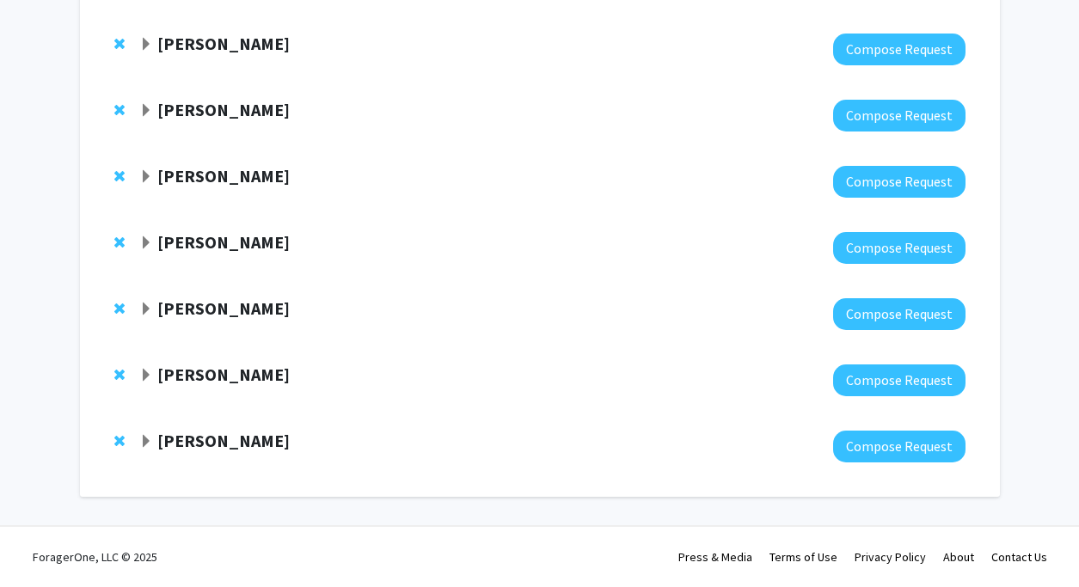
click at [147, 379] on span "Expand Adam Dicker Bookmark" at bounding box center [146, 376] width 14 height 14
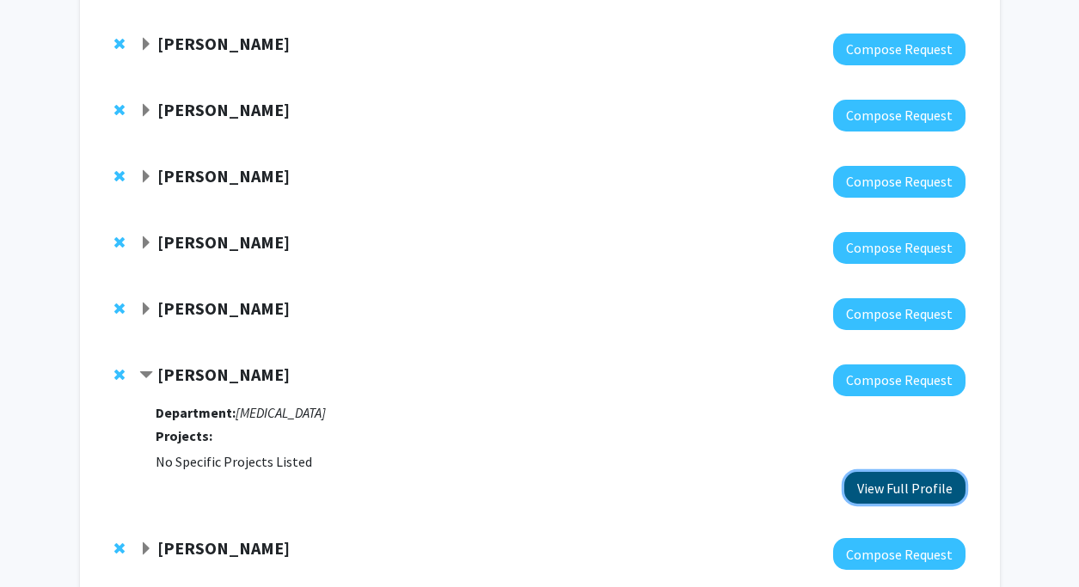
click at [868, 488] on button "View Full Profile" at bounding box center [904, 488] width 121 height 32
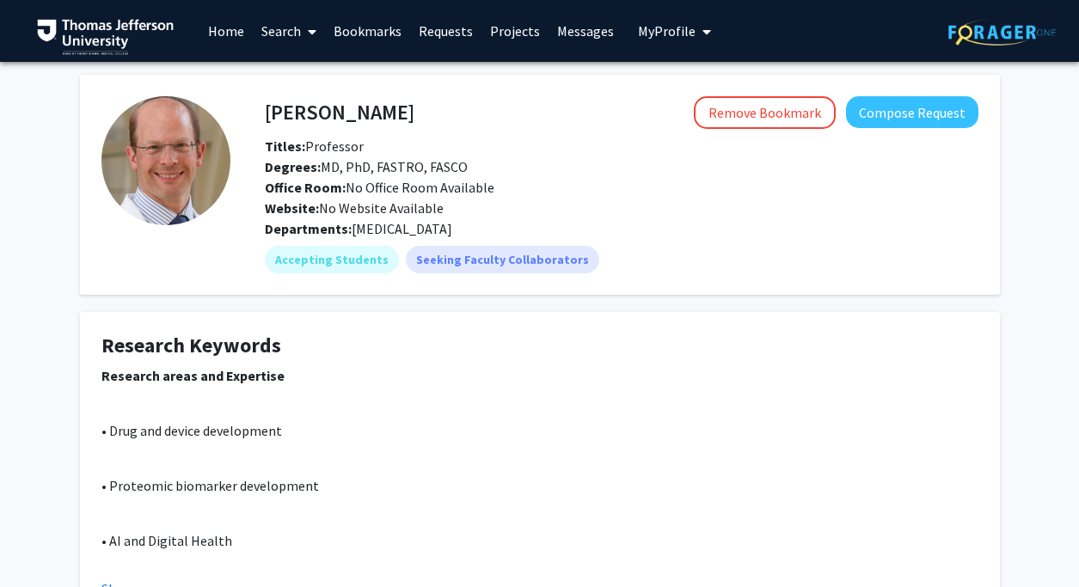
click at [345, 36] on link "Bookmarks" at bounding box center [367, 31] width 85 height 60
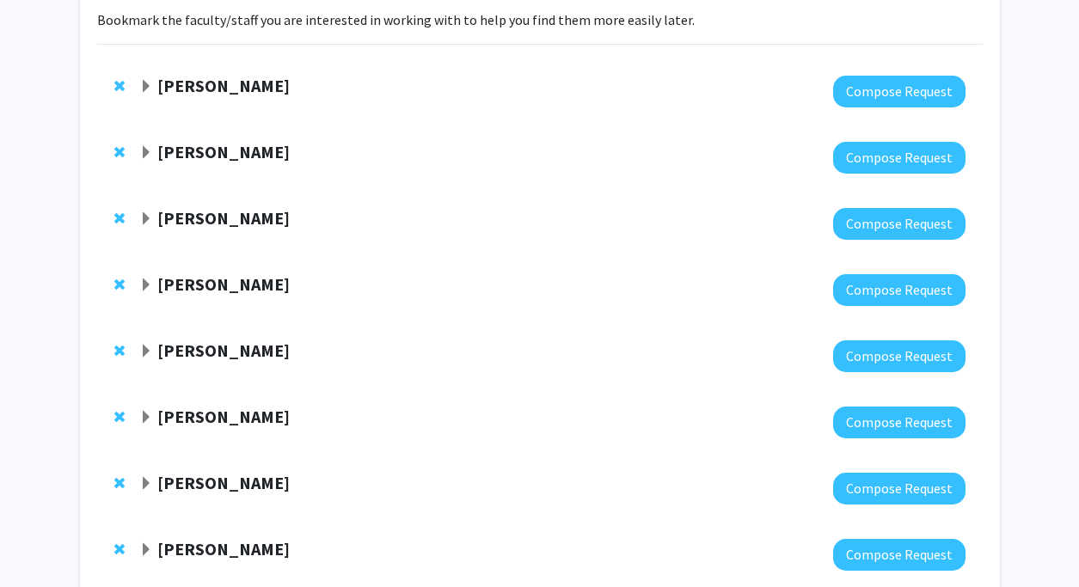
scroll to position [167, 0]
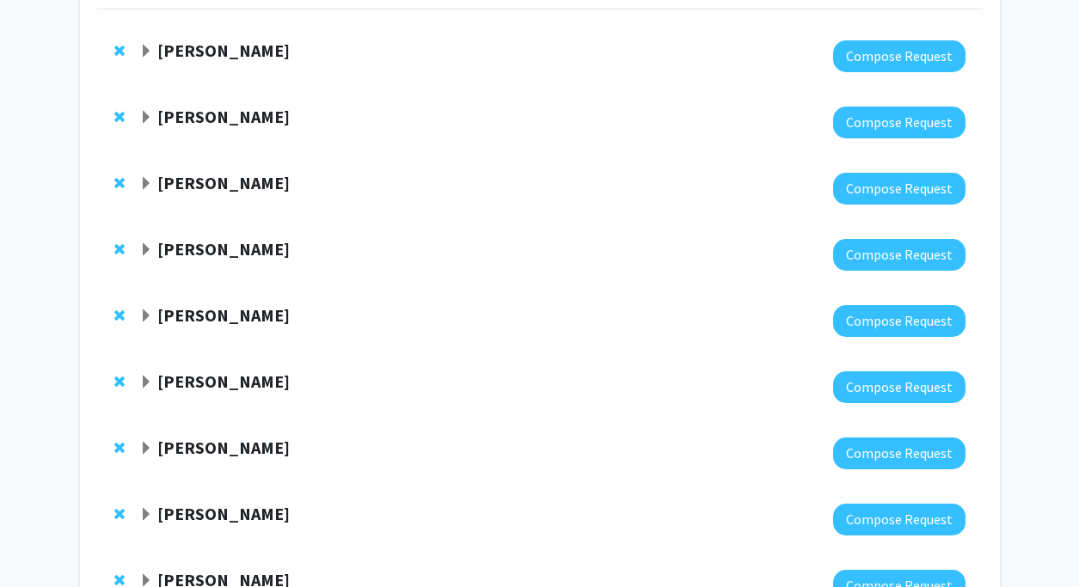
click at [144, 252] on span "Expand Kristin Rising Bookmark" at bounding box center [146, 250] width 14 height 14
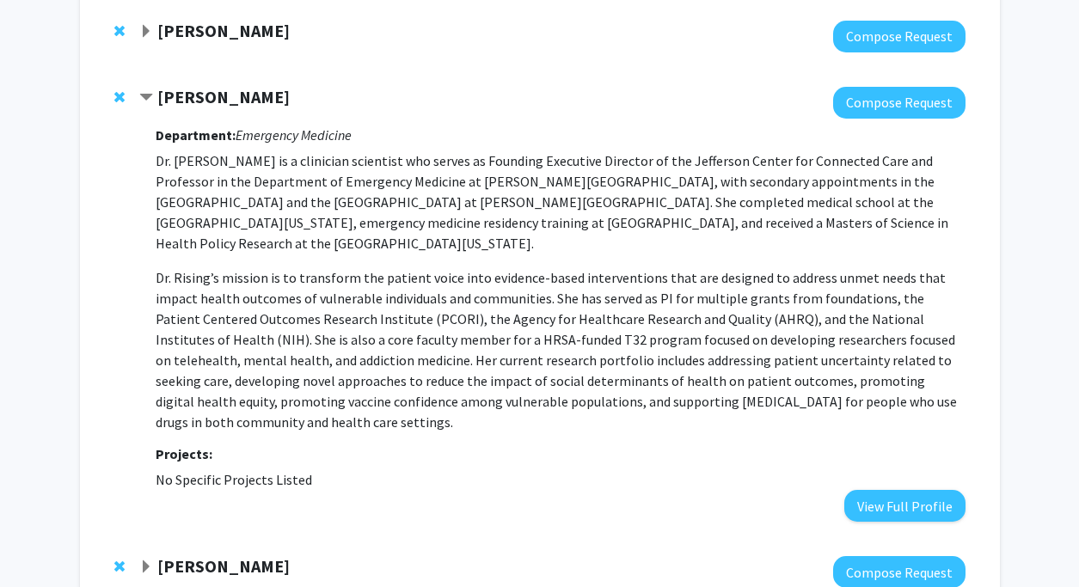
scroll to position [299, 0]
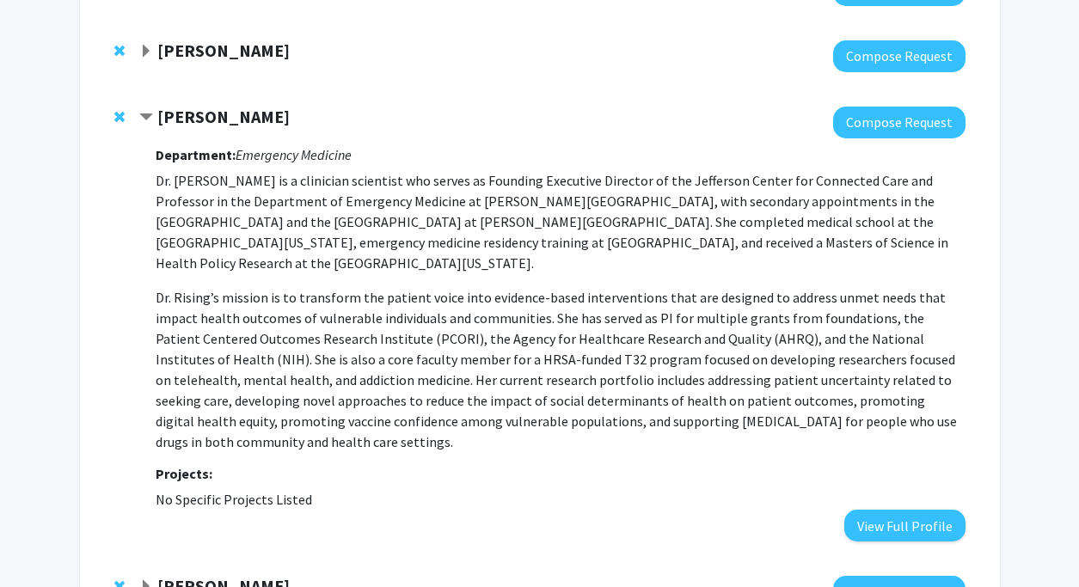
click at [146, 114] on span "Contract Kristin Rising Bookmark" at bounding box center [146, 118] width 14 height 14
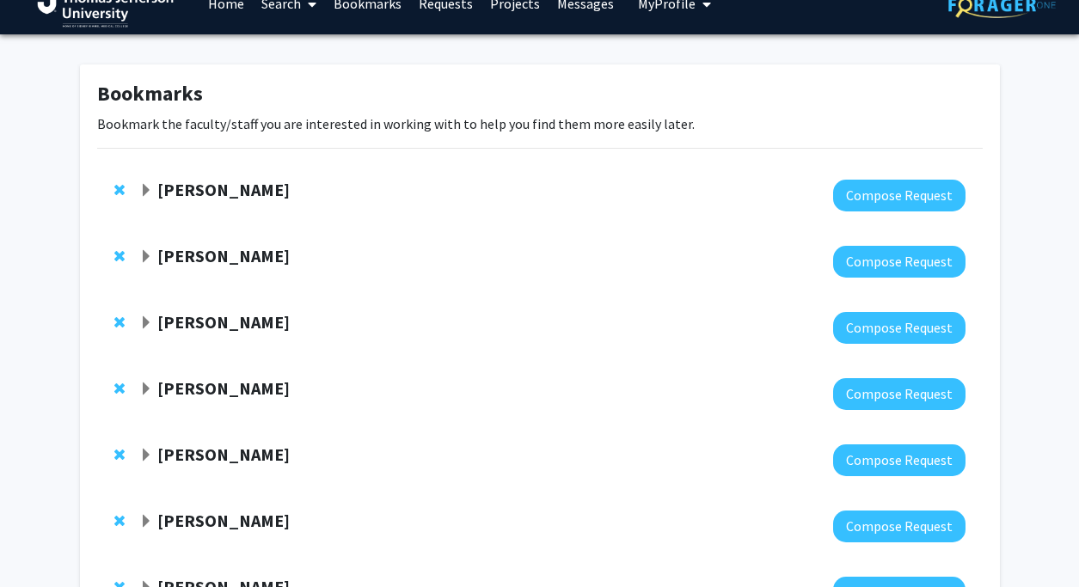
scroll to position [0, 0]
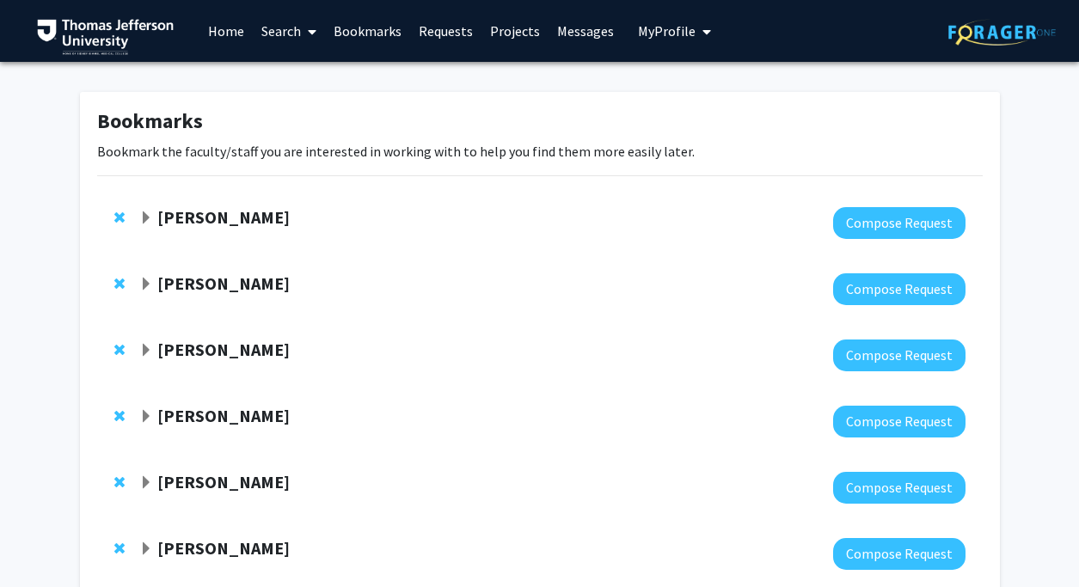
click at [148, 214] on span "Expand Munjireen Sifat Bookmark" at bounding box center [146, 219] width 14 height 14
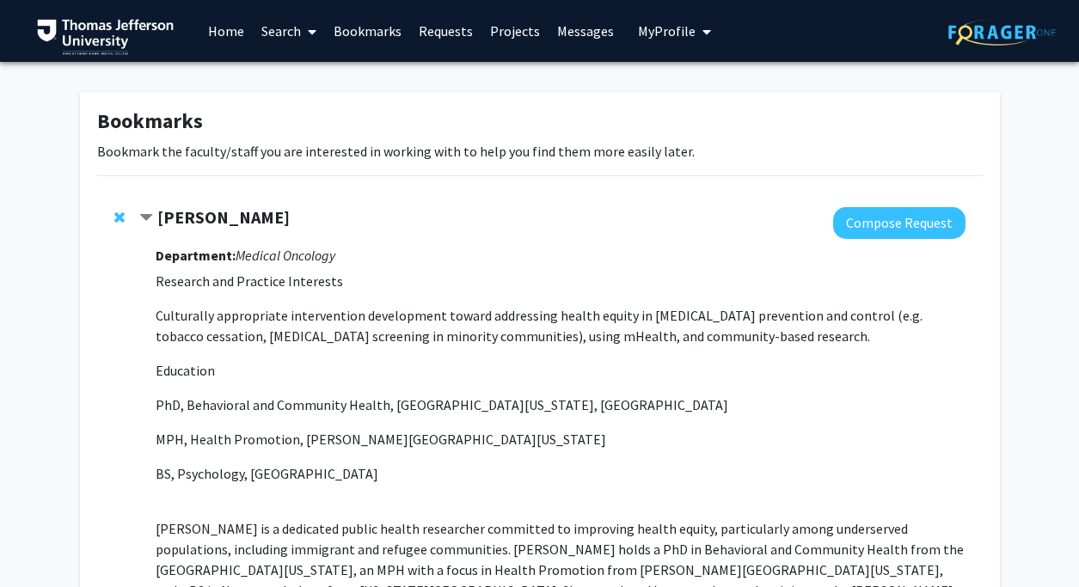
click at [142, 218] on span "Contract Munjireen Sifat Bookmark" at bounding box center [146, 219] width 14 height 14
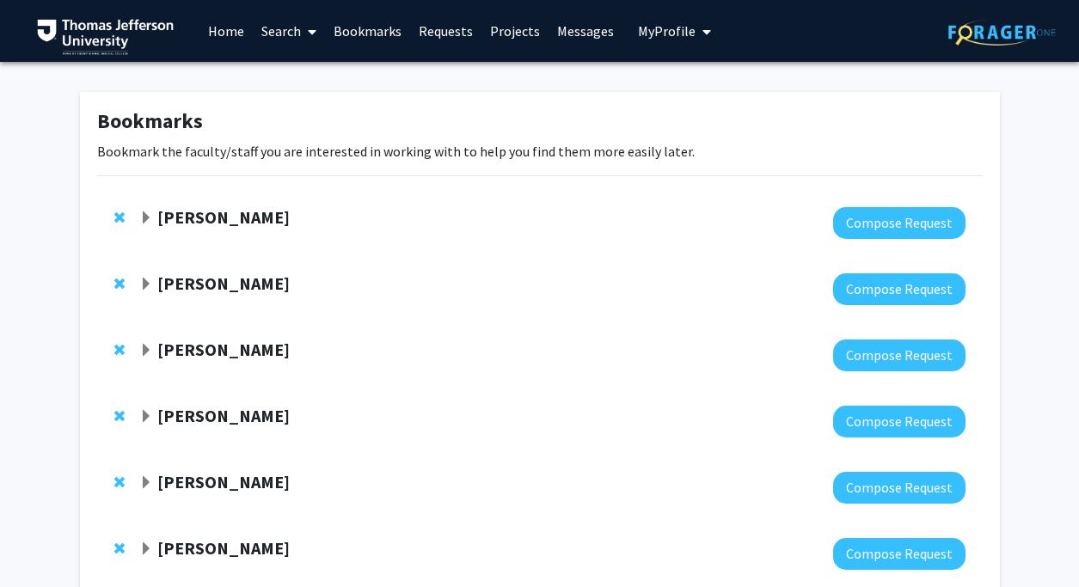
click at [304, 34] on span at bounding box center [308, 32] width 15 height 60
click at [305, 83] on span "Faculty/Staff" at bounding box center [316, 79] width 126 height 34
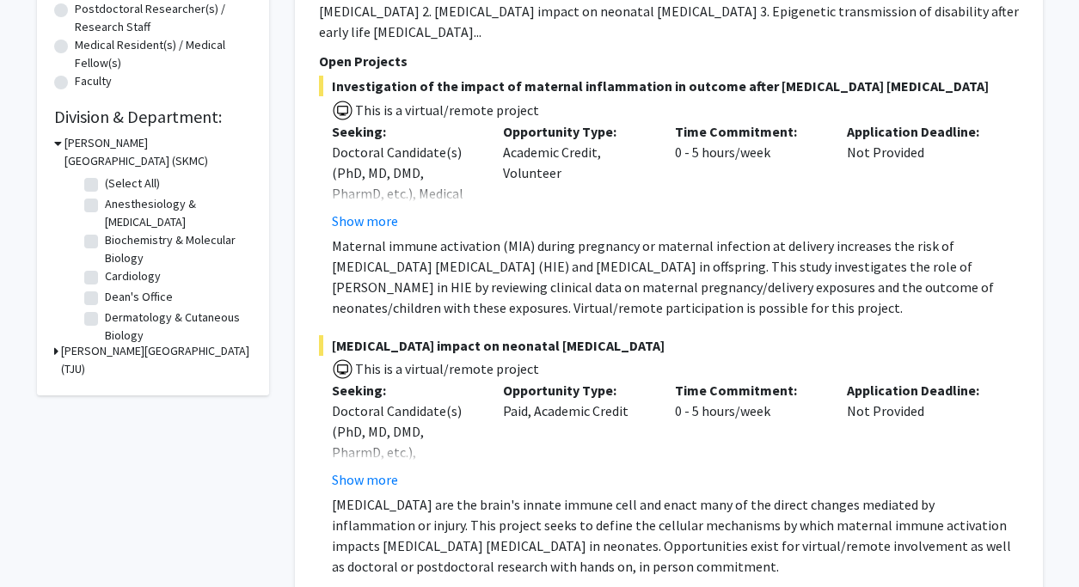
click at [105, 206] on label "Anesthesiology & Perioperative Medicine" at bounding box center [176, 213] width 143 height 36
click at [105, 206] on input "Anesthesiology & Perioperative Medicine" at bounding box center [110, 200] width 11 height 11
checkbox input "true"
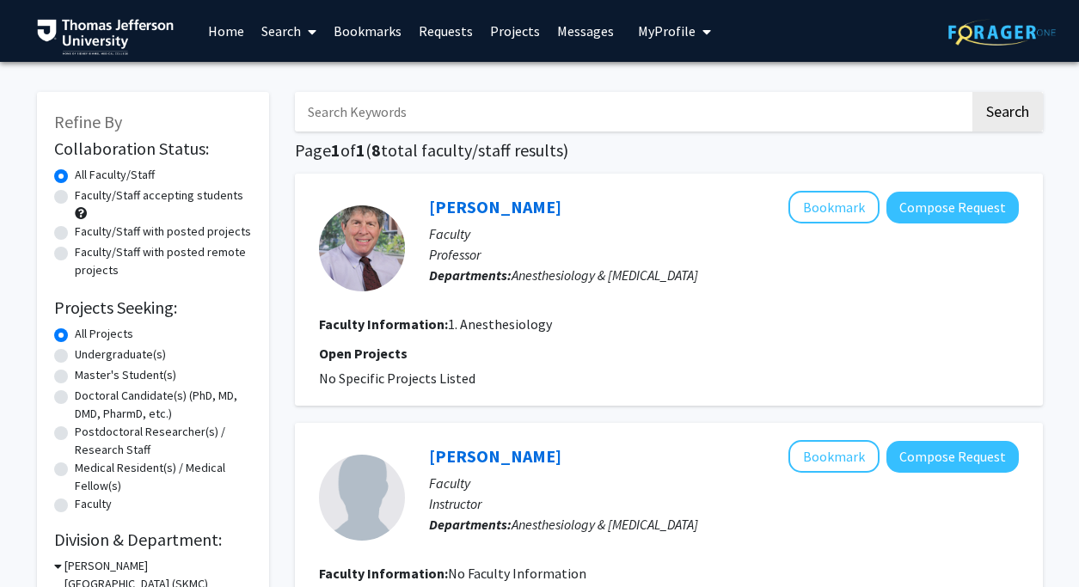
click at [75, 196] on label "Faculty/Staff accepting students" at bounding box center [159, 196] width 169 height 18
click at [75, 196] on input "Faculty/Staff accepting students" at bounding box center [80, 192] width 11 height 11
radio input "true"
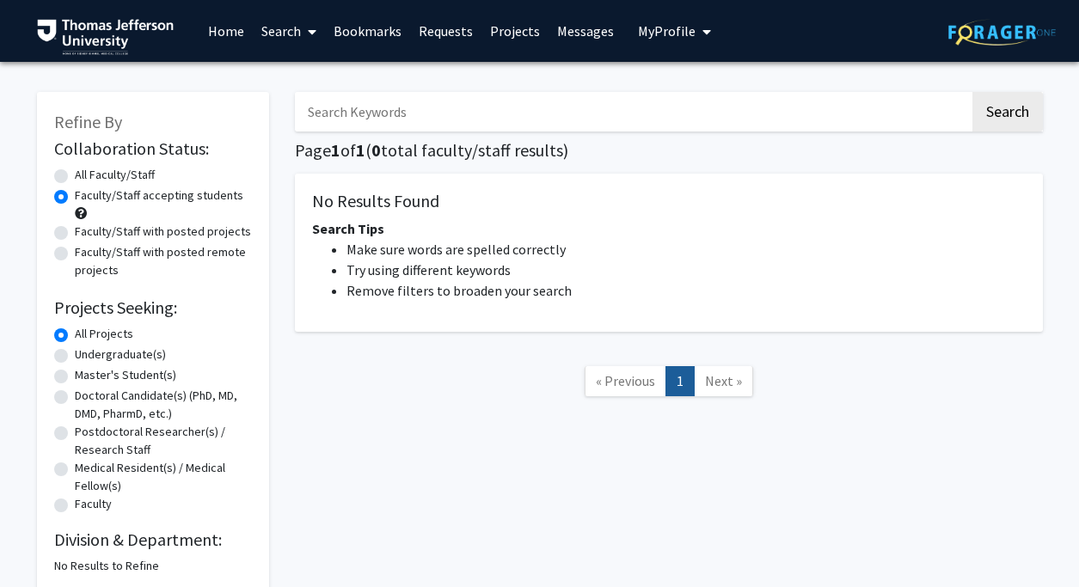
click at [75, 180] on label "All Faculty/Staff" at bounding box center [115, 175] width 80 height 18
click at [75, 177] on input "All Faculty/Staff" at bounding box center [80, 171] width 11 height 11
radio input "true"
